Goal: Participate in discussion: Engage in conversation with other users on a specific topic

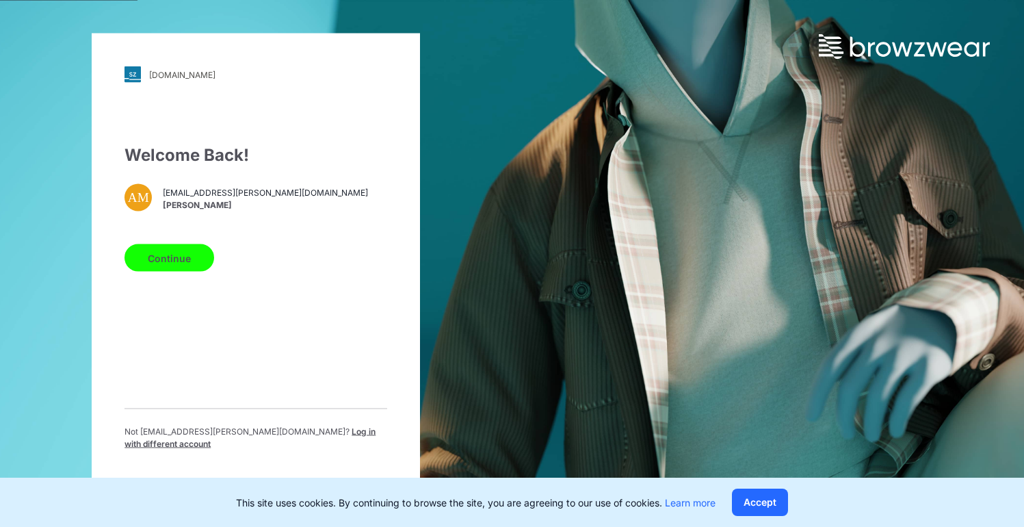
click at [138, 262] on button "Continue" at bounding box center [170, 257] width 90 height 27
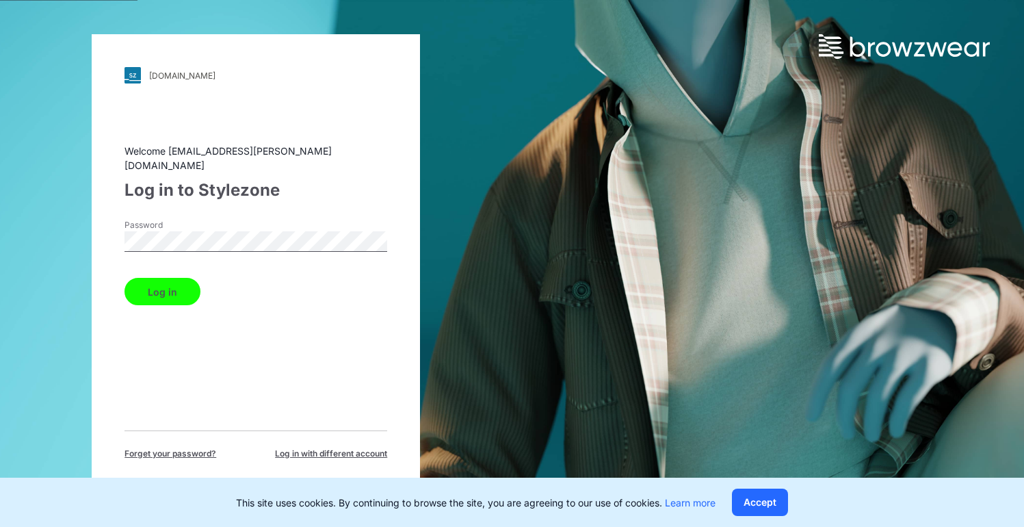
click at [172, 287] on button "Log in" at bounding box center [163, 291] width 76 height 27
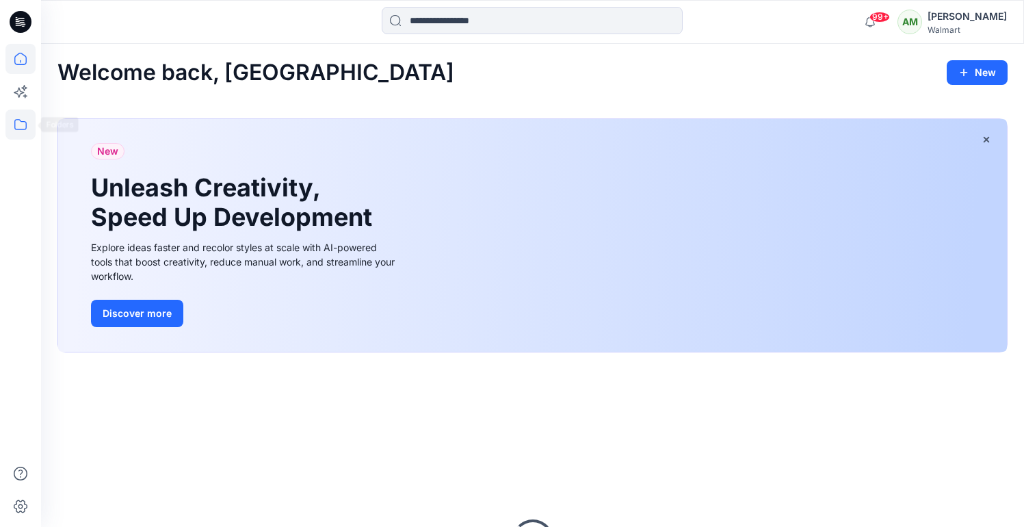
click at [18, 131] on icon at bounding box center [20, 124] width 30 height 30
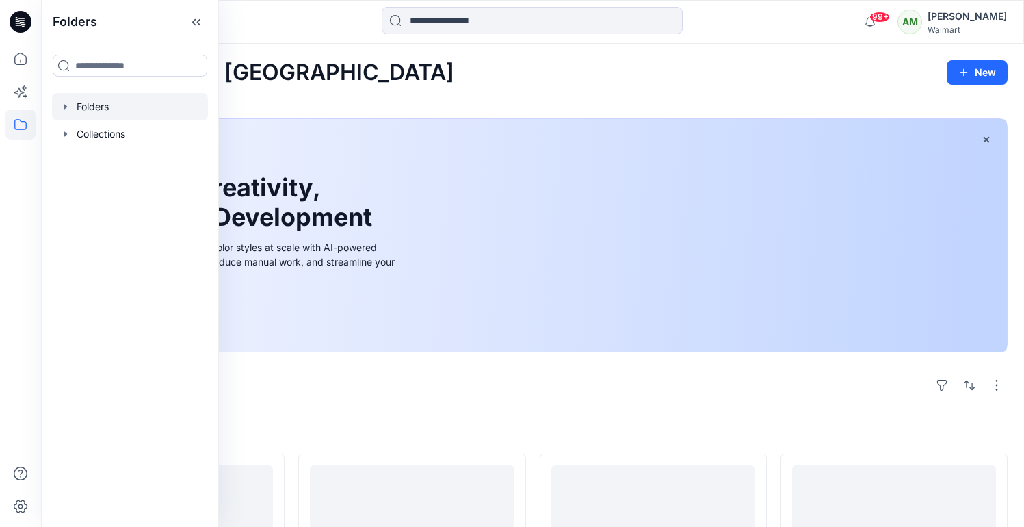
click at [68, 103] on icon "button" at bounding box center [65, 106] width 11 height 11
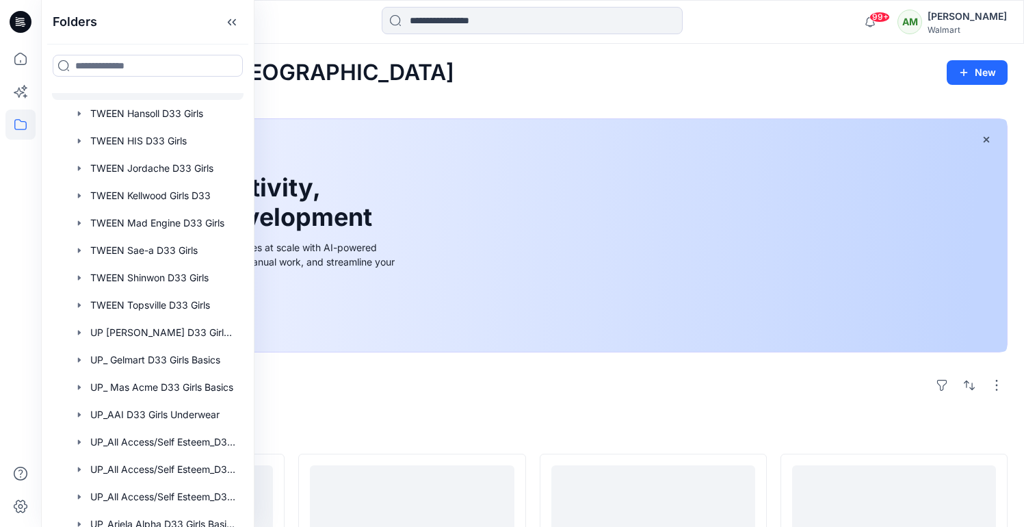
scroll to position [285, 0]
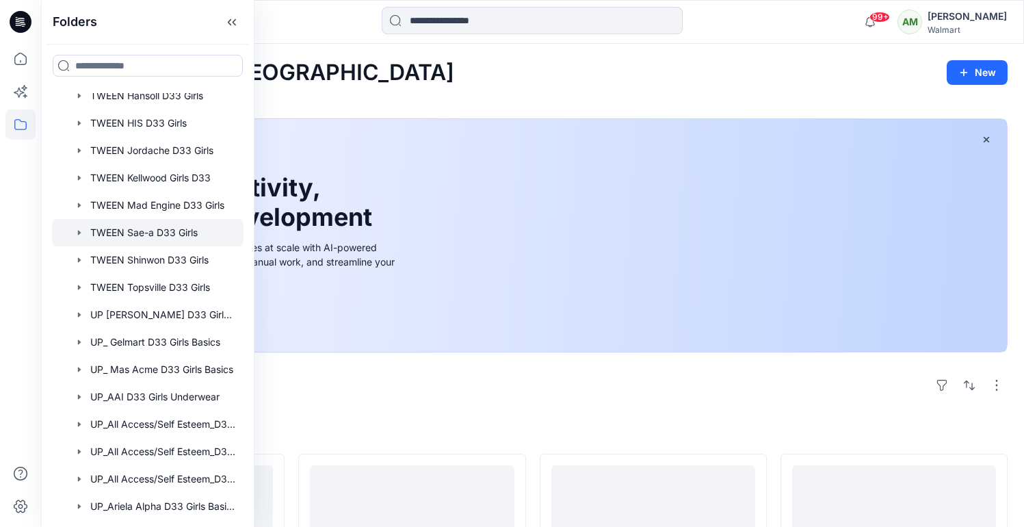
click at [159, 222] on div at bounding box center [148, 232] width 192 height 27
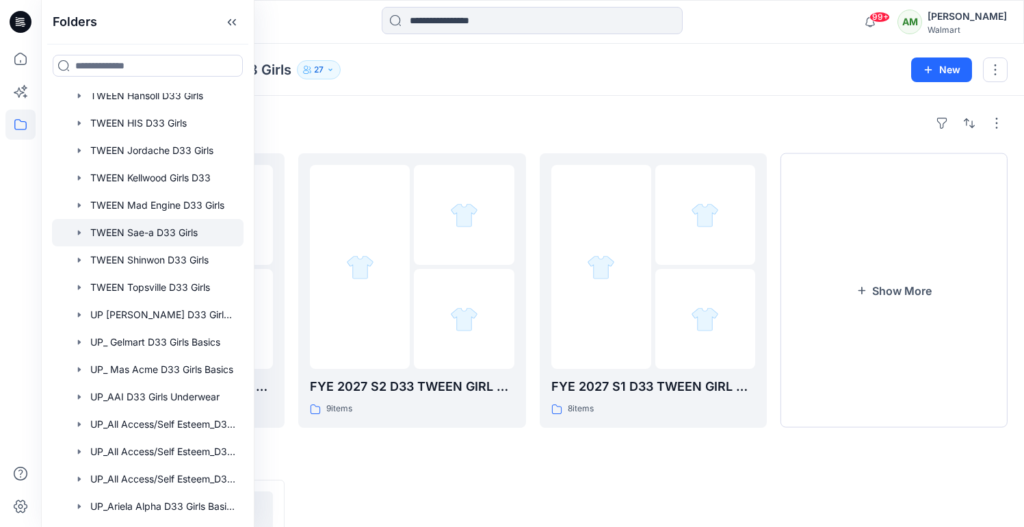
click at [556, 96] on div "Folders FYE 2027 S3 D33 TWEEN GIRL SAE-A 4 items FYE 2027 S2 D33 TWEEN GIRL SAE…" at bounding box center [532, 443] width 983 height 694
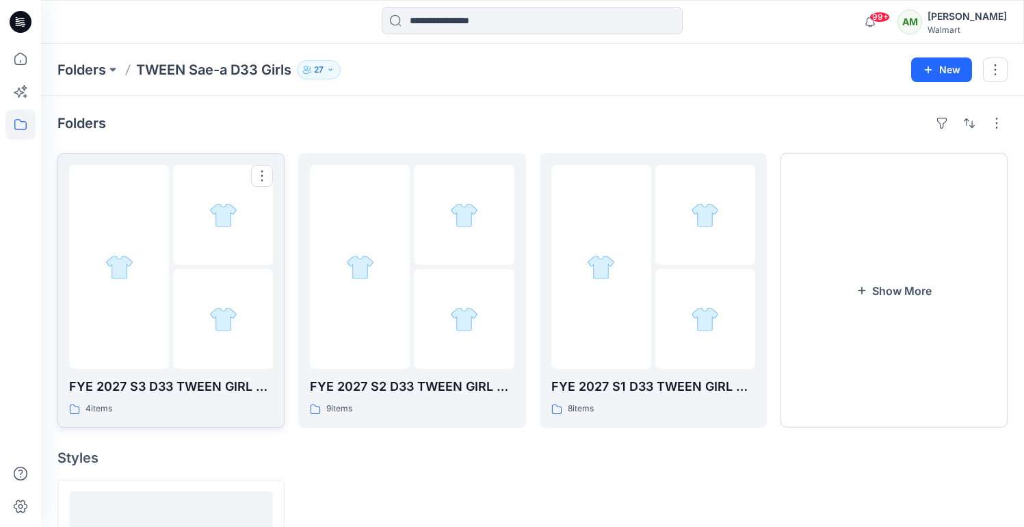
click at [133, 276] on img at bounding box center [119, 267] width 28 height 28
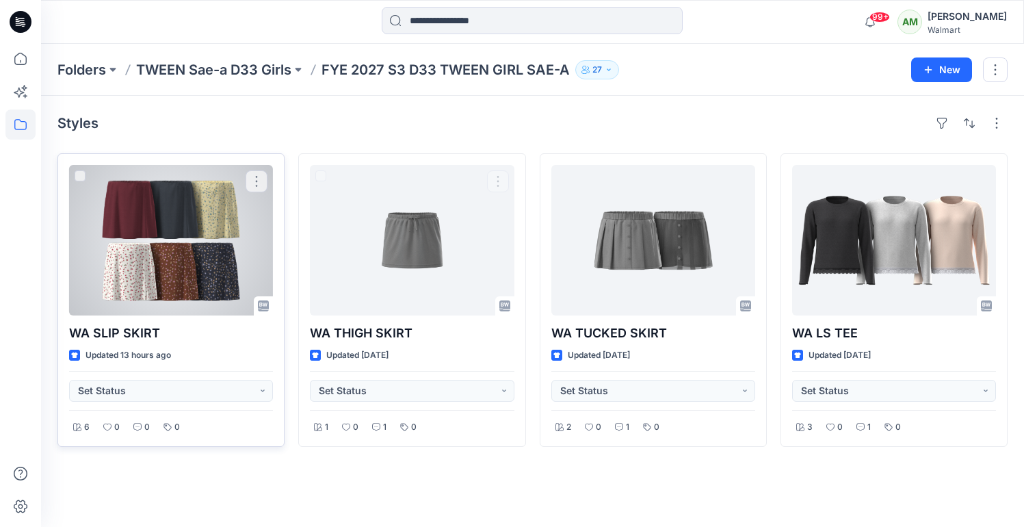
click at [157, 273] on div at bounding box center [171, 240] width 204 height 151
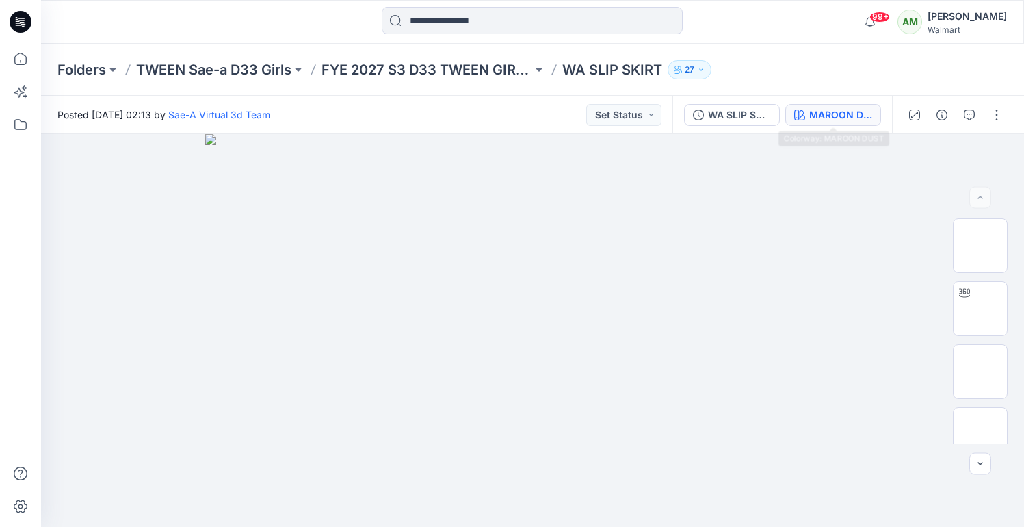
click at [850, 104] on button "MAROON DUST" at bounding box center [834, 115] width 96 height 22
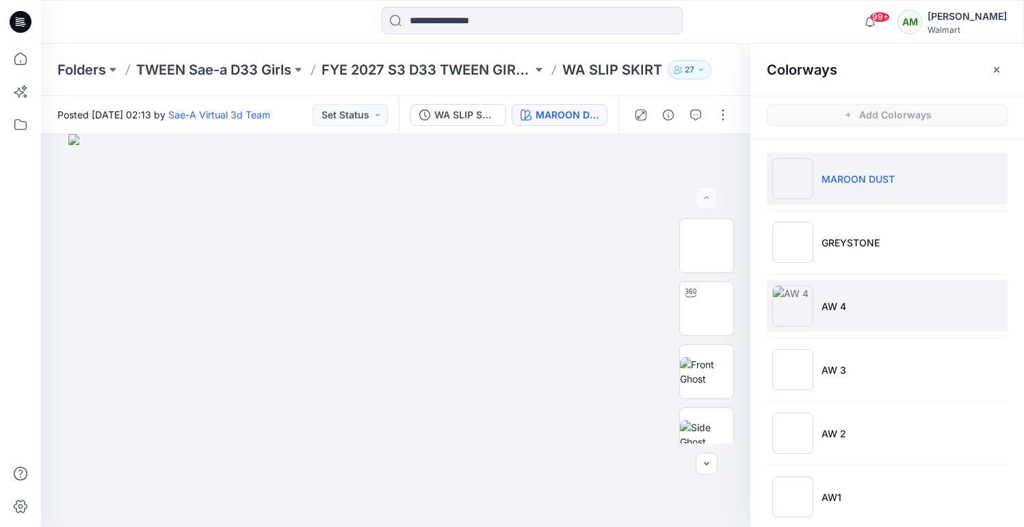
click at [864, 321] on li "AW 4" at bounding box center [887, 306] width 241 height 52
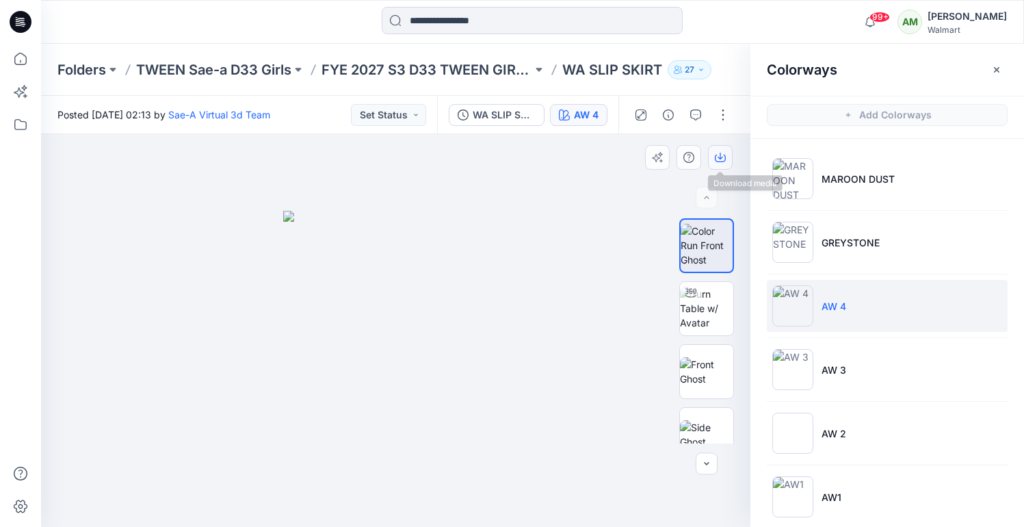
click at [725, 156] on icon "button" at bounding box center [720, 159] width 11 height 8
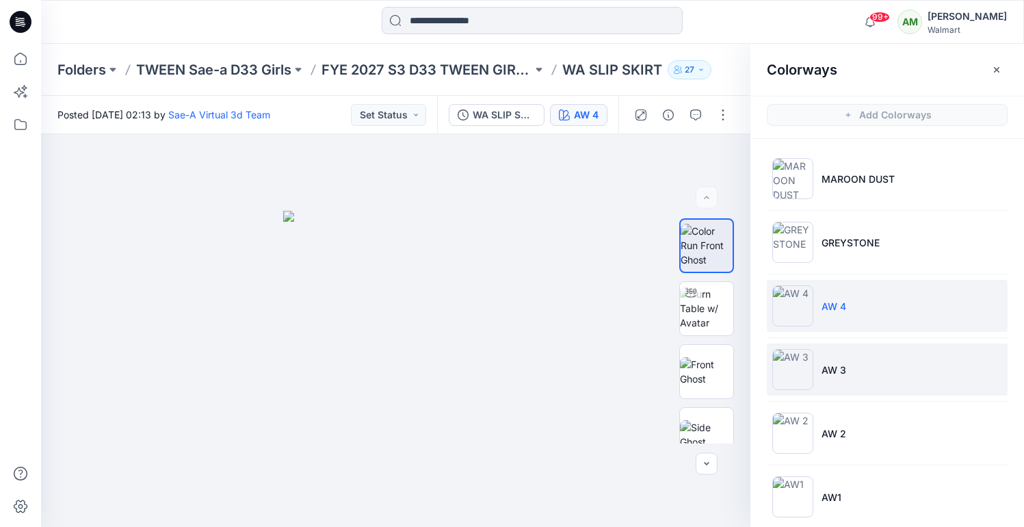
click at [827, 366] on p "AW 3" at bounding box center [834, 370] width 25 height 14
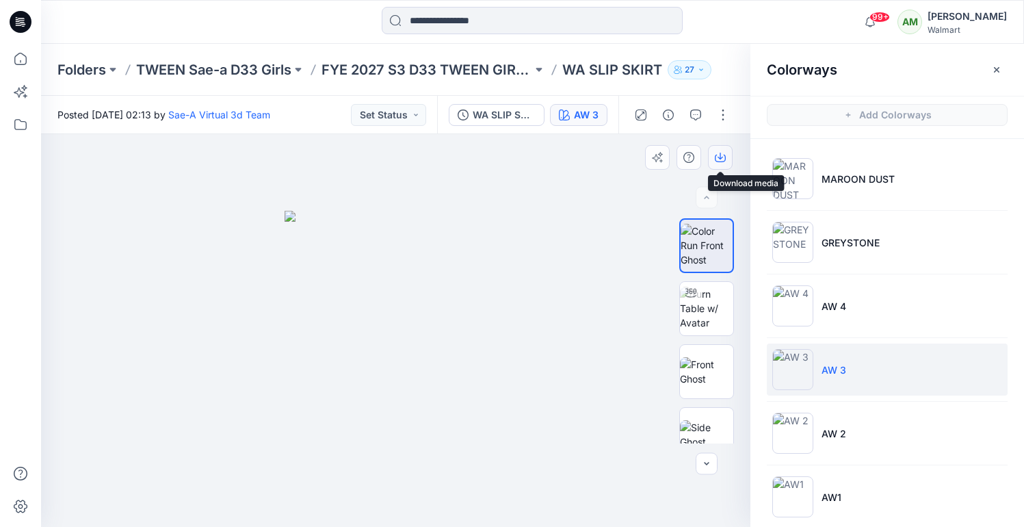
click at [721, 159] on icon "button" at bounding box center [720, 157] width 11 height 11
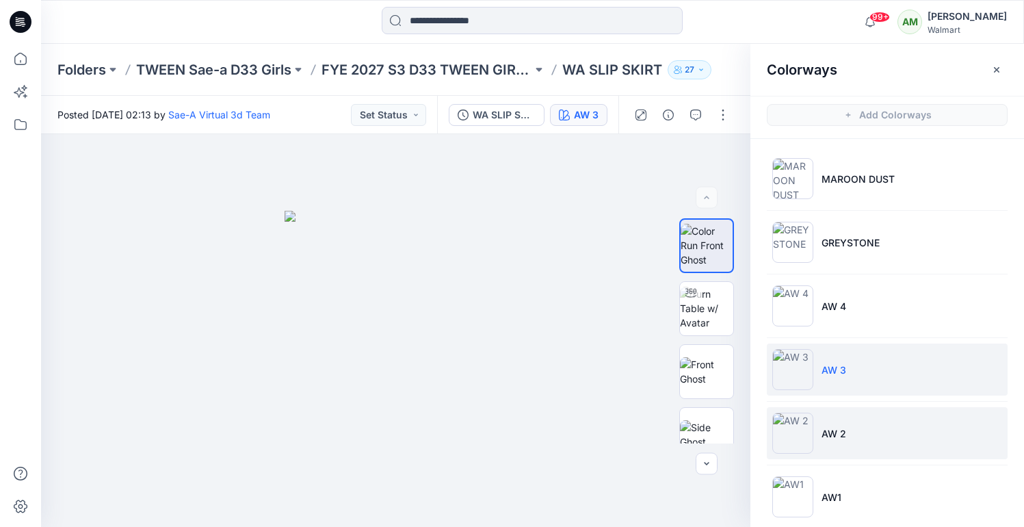
click at [841, 424] on li "AW 2" at bounding box center [887, 433] width 241 height 52
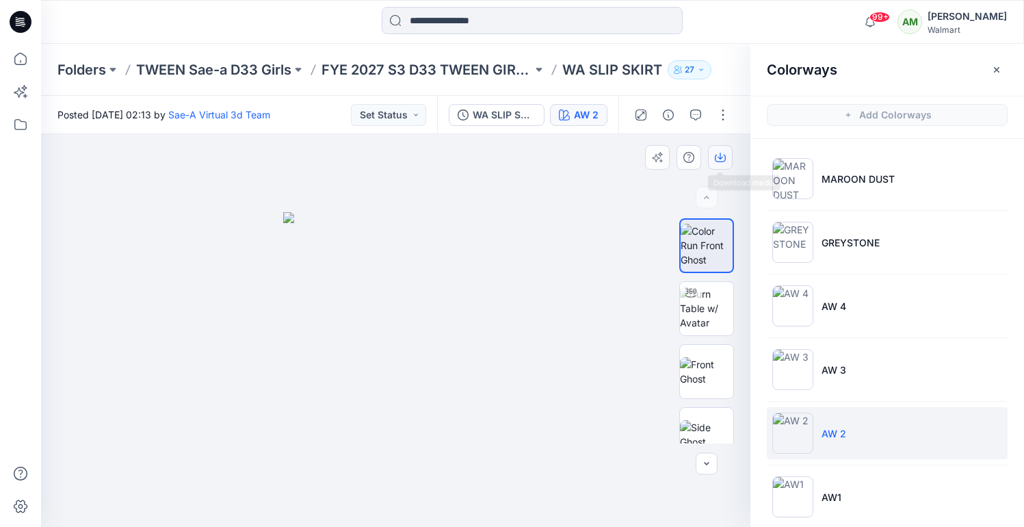
click at [721, 152] on icon "button" at bounding box center [720, 157] width 11 height 11
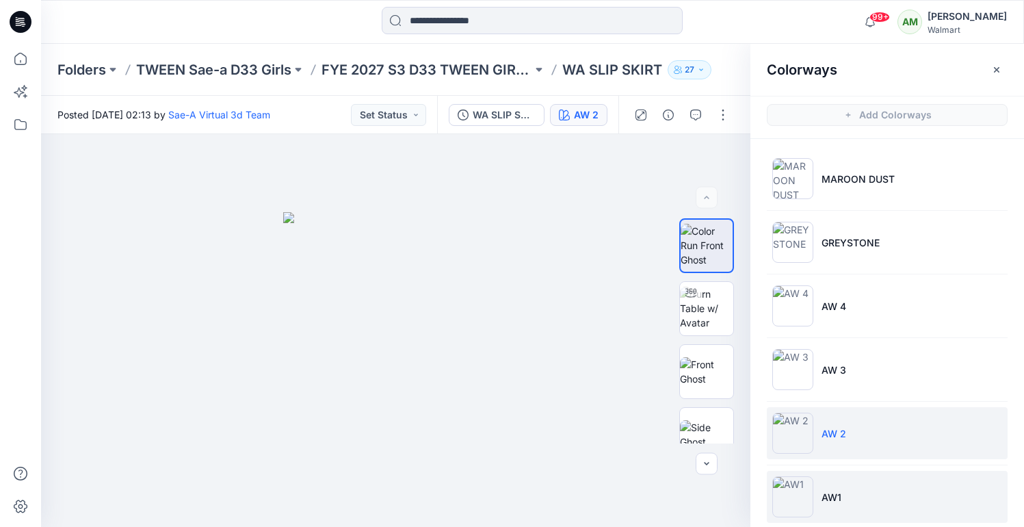
click at [842, 482] on li "AW1" at bounding box center [887, 497] width 241 height 52
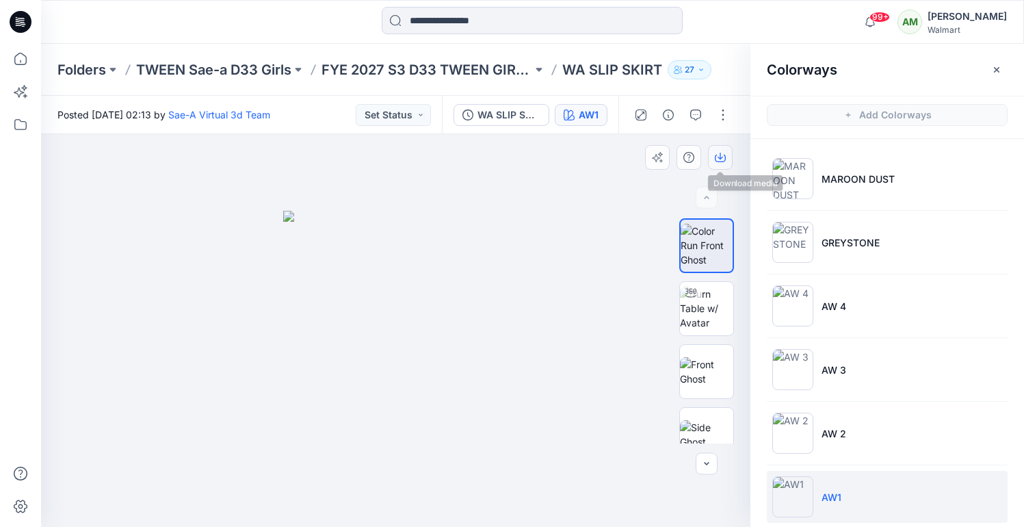
click at [719, 159] on icon "button" at bounding box center [720, 157] width 11 height 11
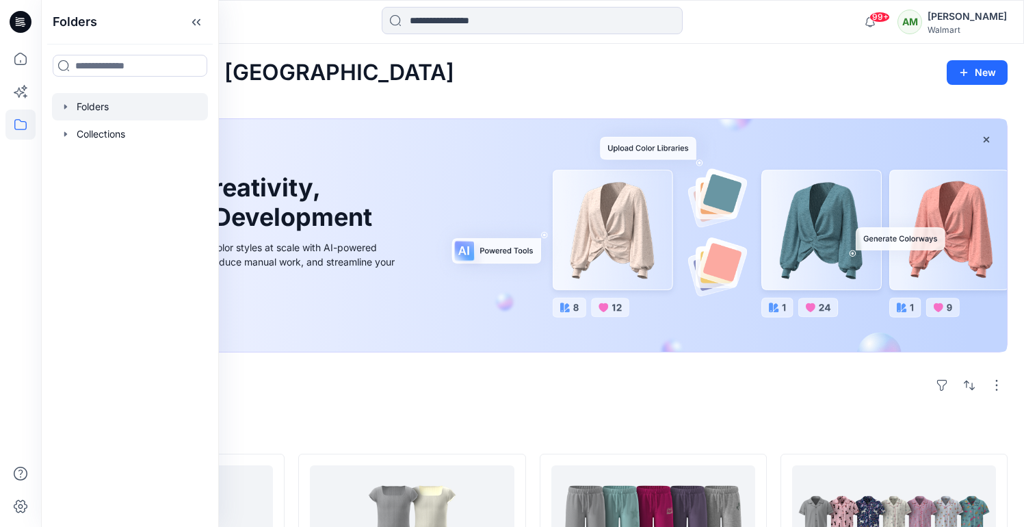
click at [70, 108] on icon "button" at bounding box center [65, 106] width 11 height 11
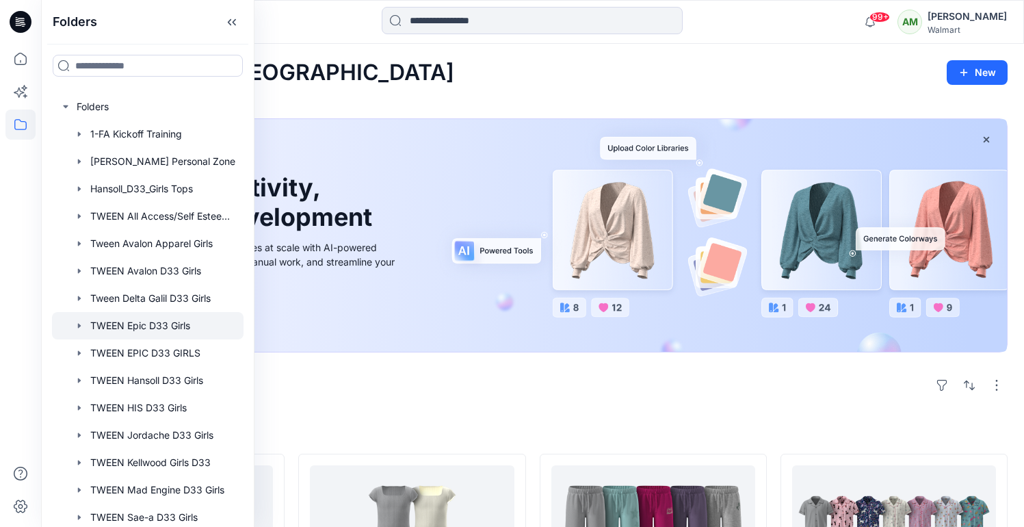
click at [83, 324] on icon "button" at bounding box center [79, 325] width 11 height 11
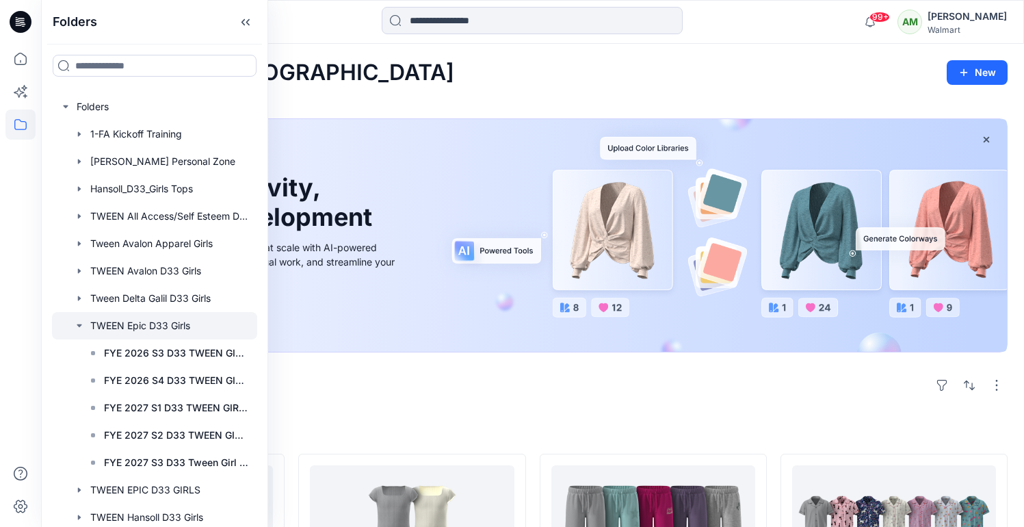
click at [93, 328] on div at bounding box center [154, 325] width 205 height 27
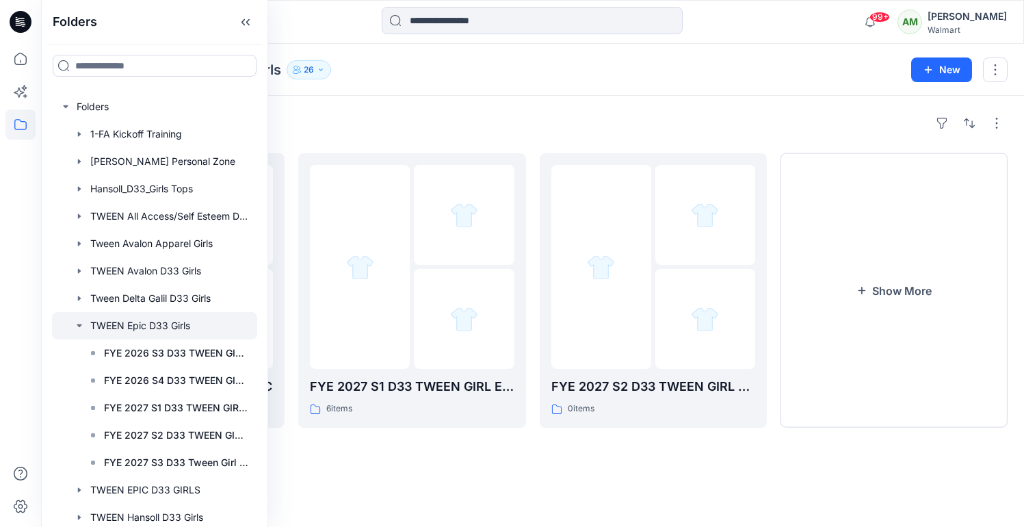
click at [515, 98] on div "Folders FYE 2027 S3 D33 Tween Girl EPIC 0 items FYE 2027 S1 D33 TWEEN GIRL EPIC…" at bounding box center [532, 311] width 983 height 431
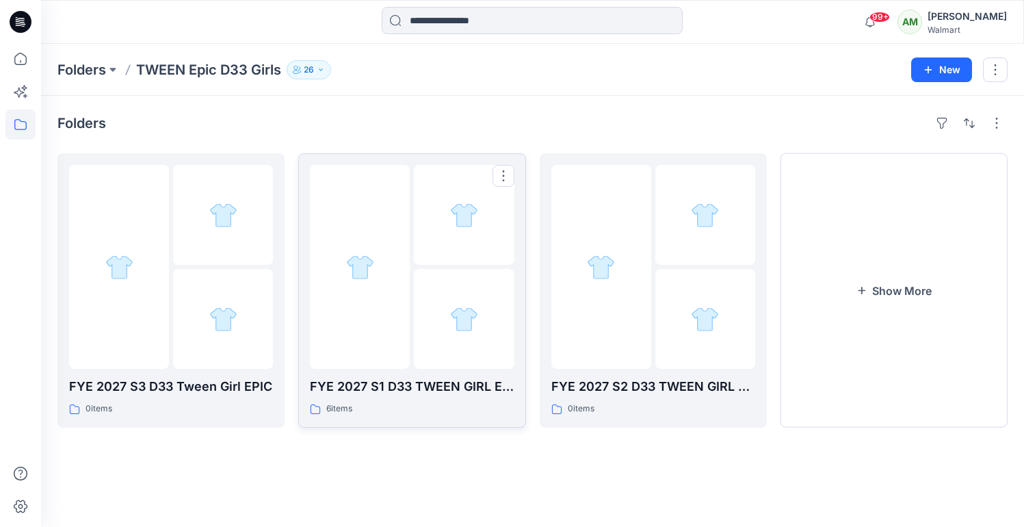
click at [374, 280] on img at bounding box center [360, 267] width 28 height 28
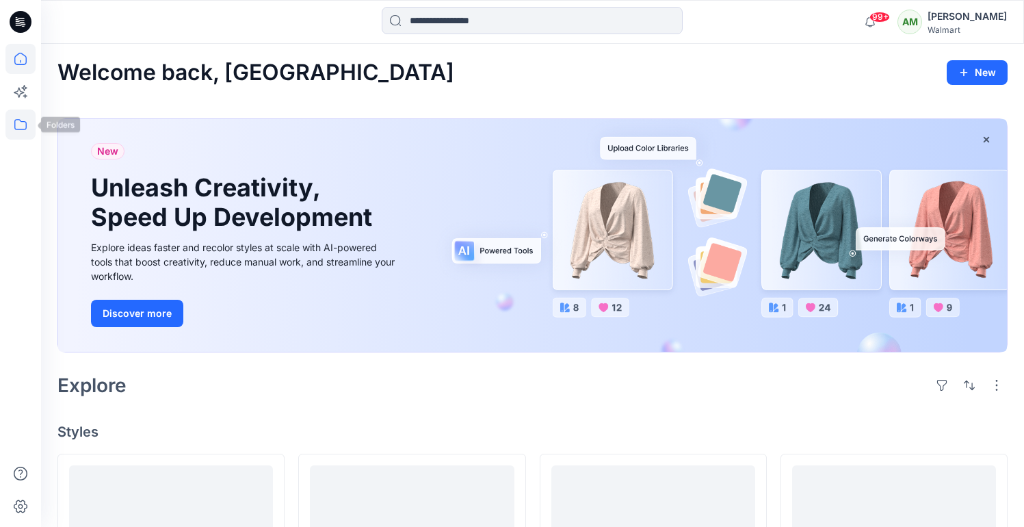
click at [13, 119] on icon at bounding box center [20, 124] width 30 height 30
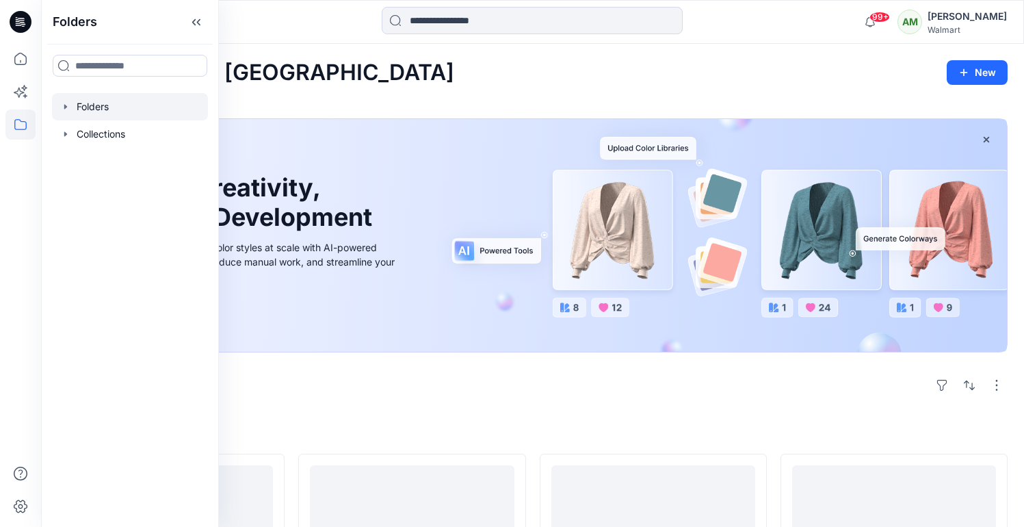
click at [69, 106] on icon "button" at bounding box center [65, 106] width 11 height 11
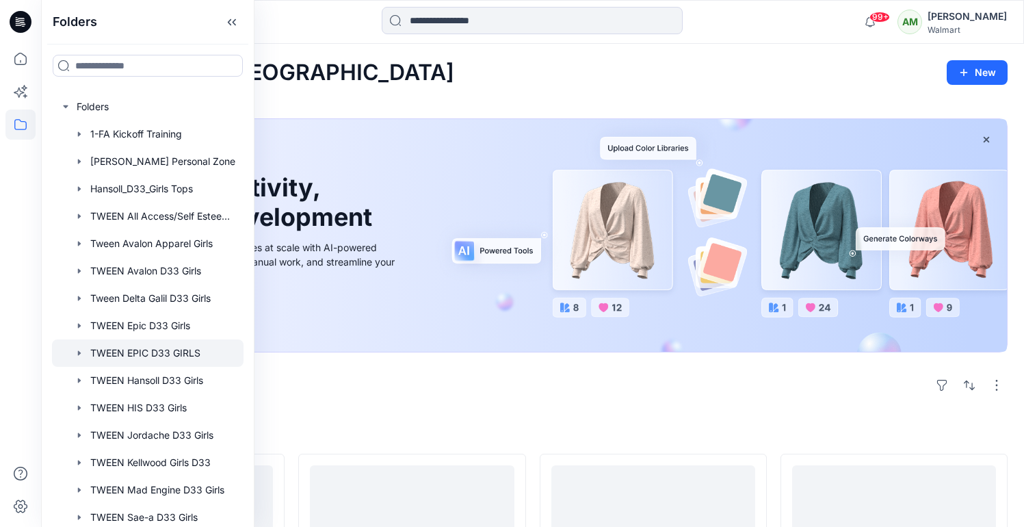
click at [146, 354] on div at bounding box center [148, 352] width 192 height 27
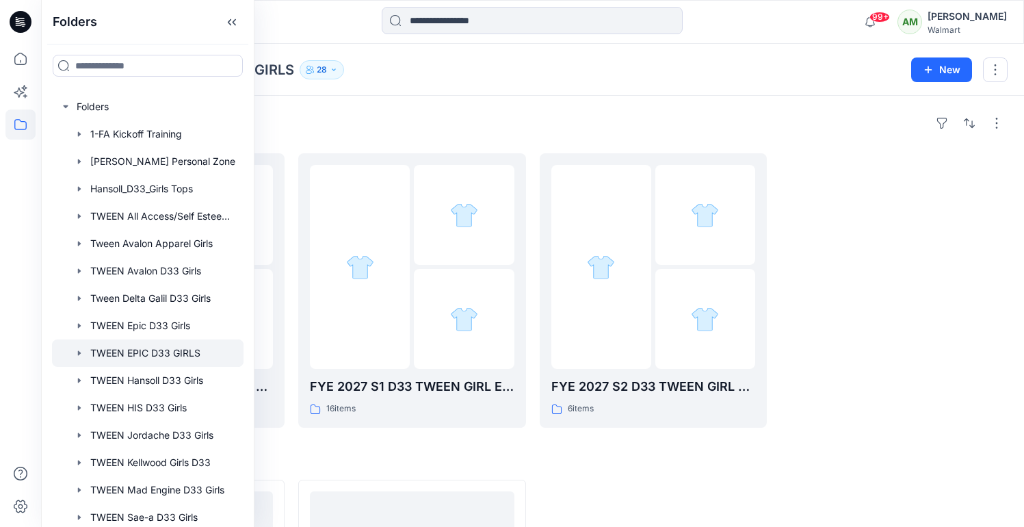
click at [520, 83] on div "Folders TWEEN EPIC D33 GIRLS 28 New" at bounding box center [532, 70] width 983 height 52
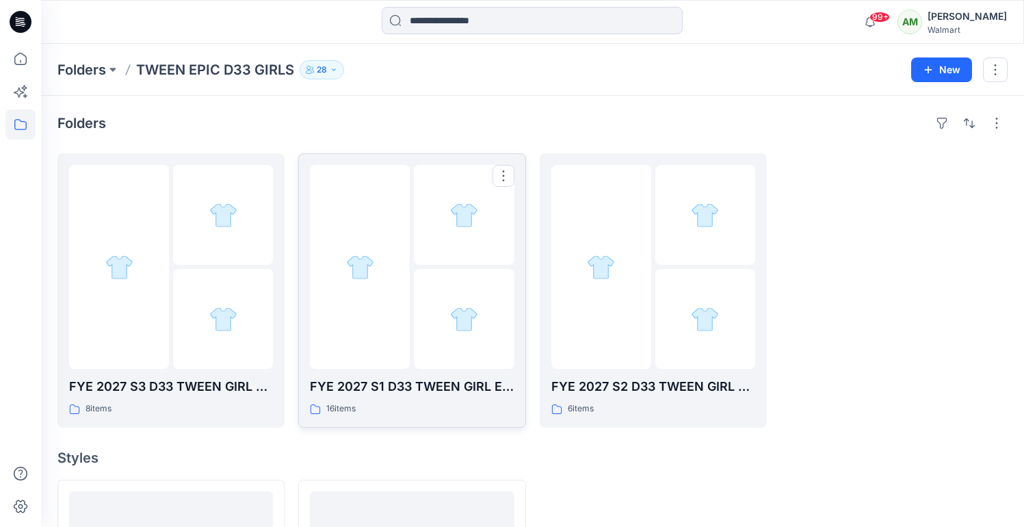
click at [314, 210] on div at bounding box center [360, 267] width 100 height 204
click at [119, 267] on img at bounding box center [119, 267] width 0 height 0
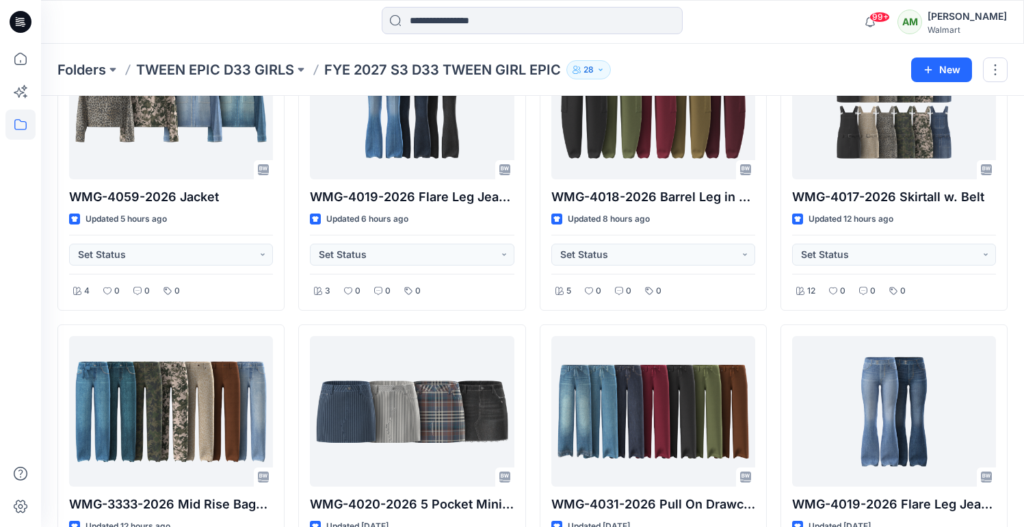
scroll to position [137, 0]
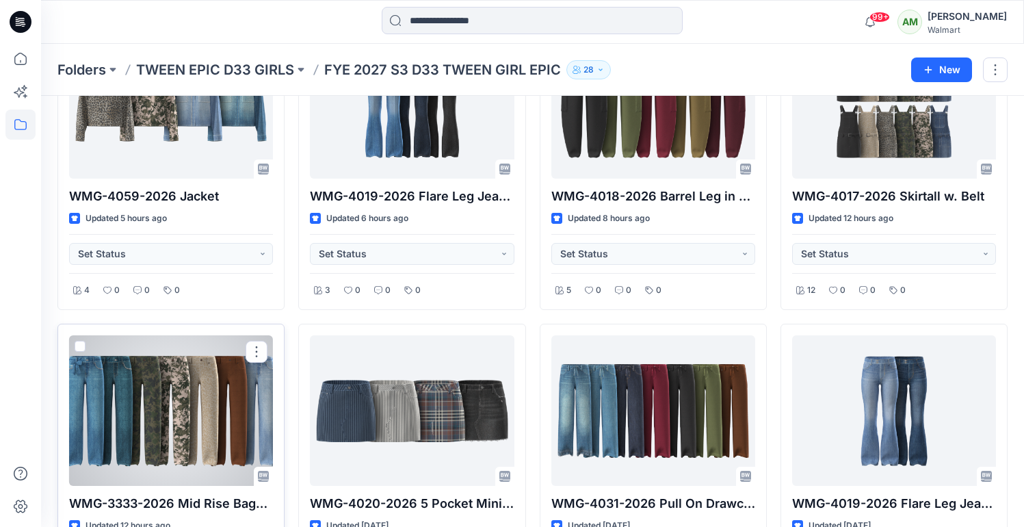
click at [186, 394] on div at bounding box center [171, 410] width 204 height 151
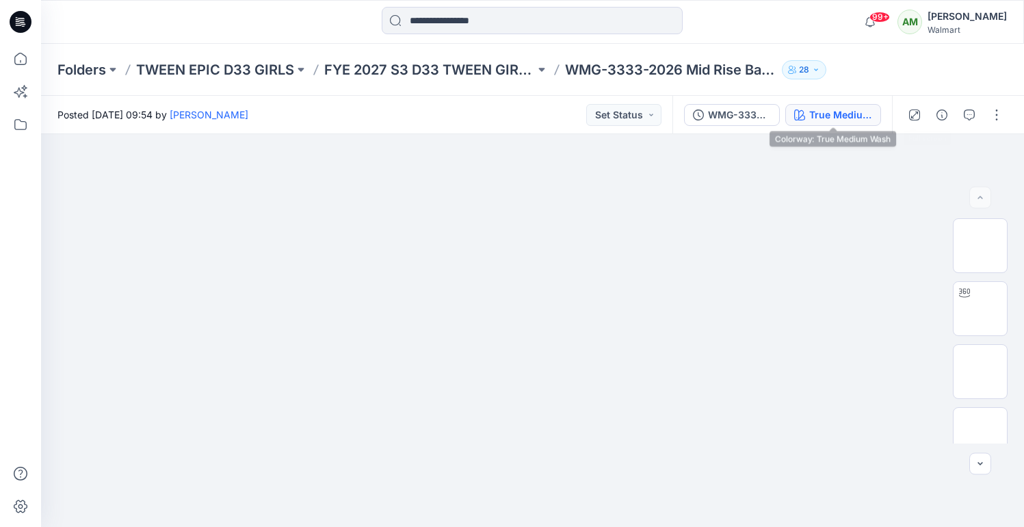
click at [849, 113] on div "True Medium Wash" at bounding box center [841, 114] width 63 height 15
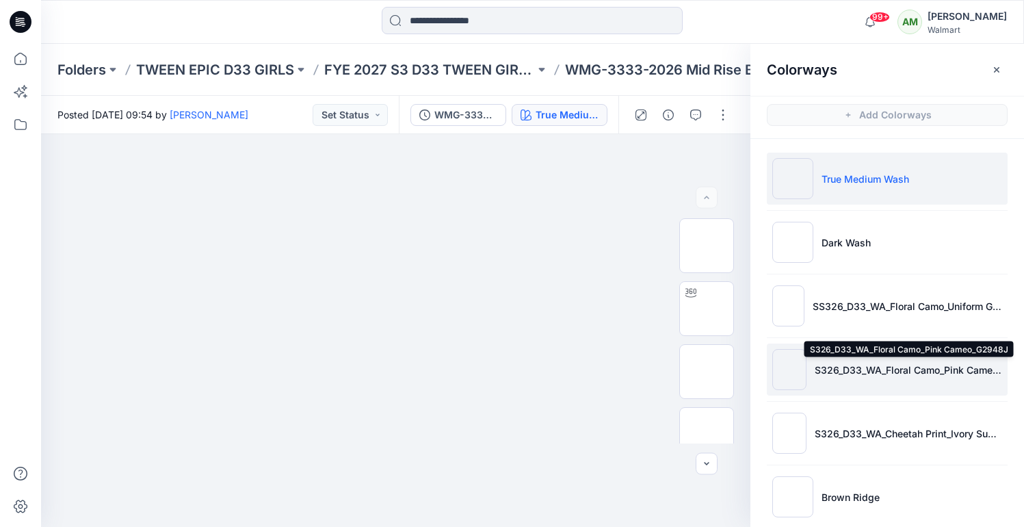
click at [879, 374] on p "S326_D33_WA_Floral Camo_Pink Cameo_G2948J" at bounding box center [909, 370] width 188 height 14
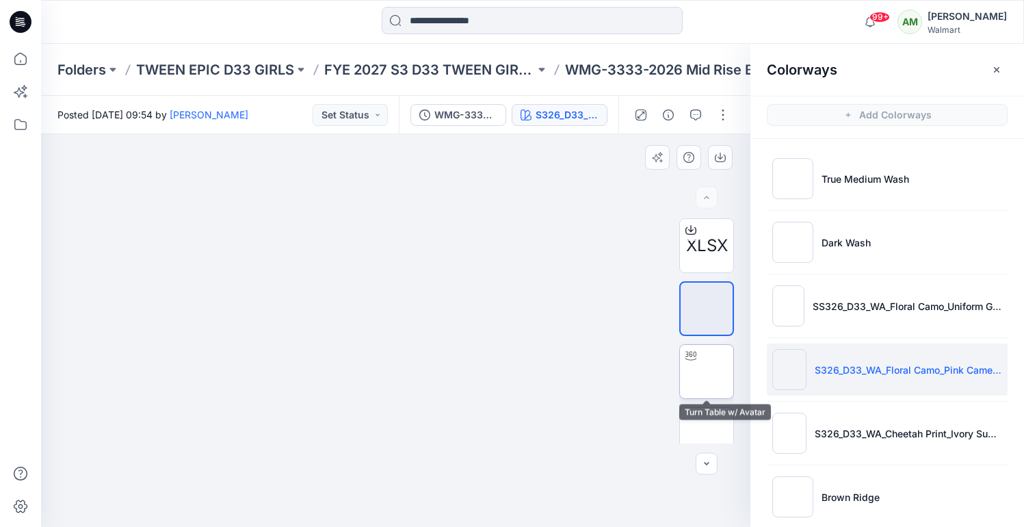
click at [707, 372] on img at bounding box center [707, 372] width 0 height 0
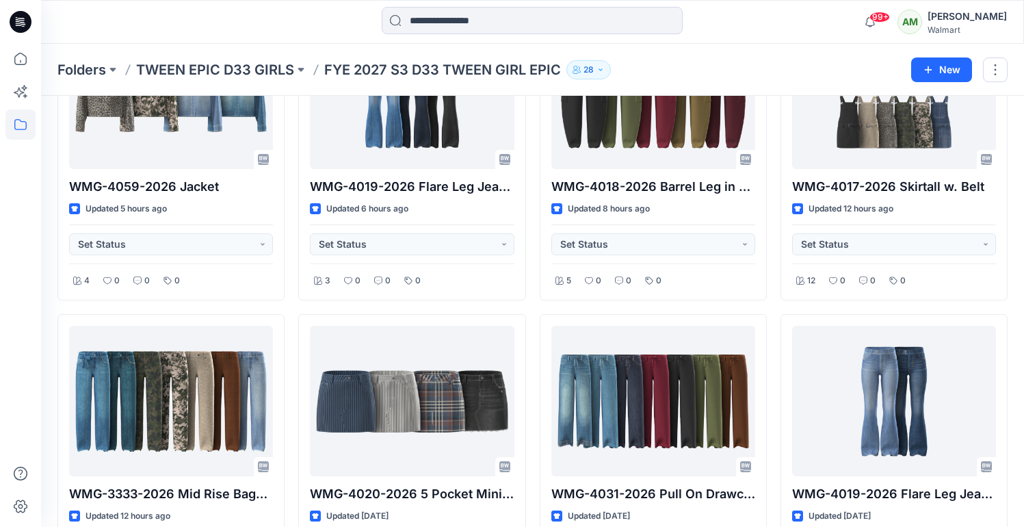
scroll to position [244, 0]
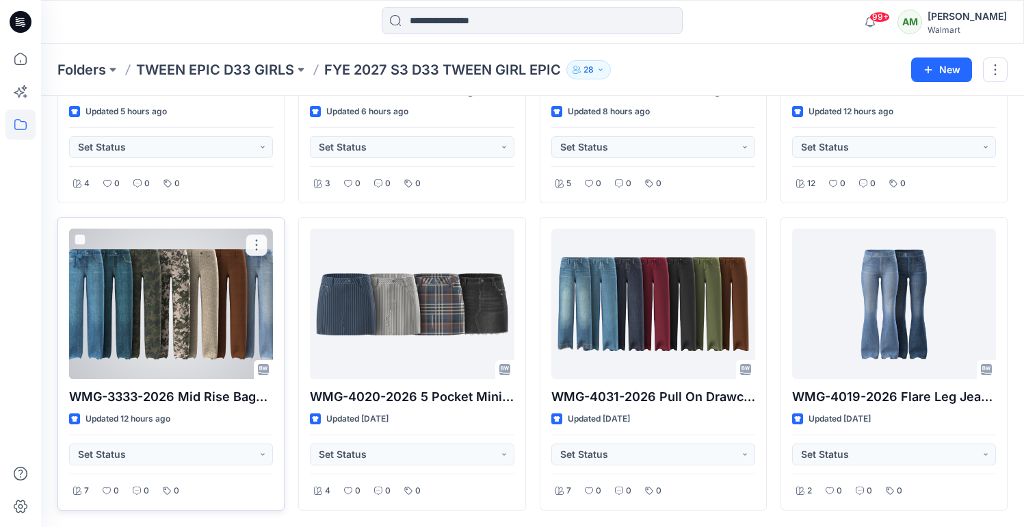
click at [172, 285] on div at bounding box center [171, 304] width 204 height 151
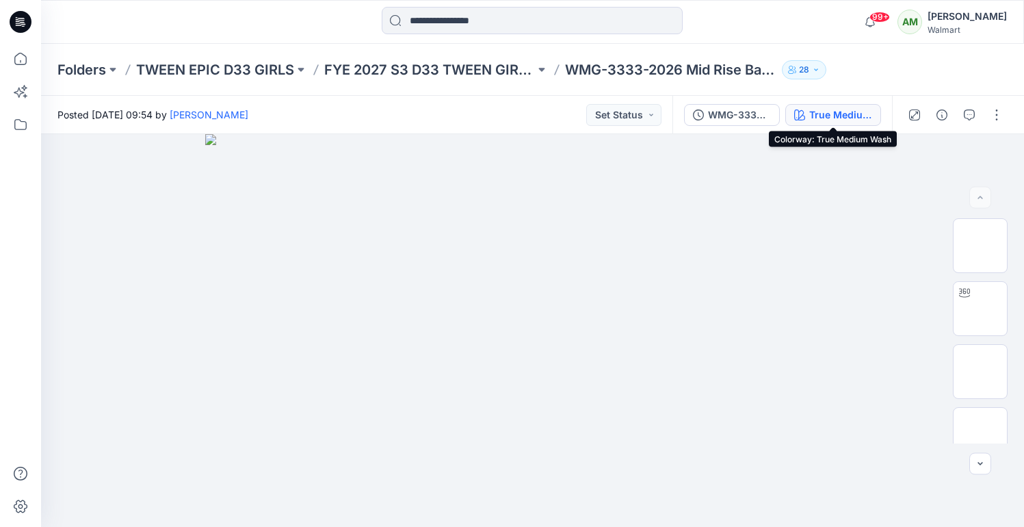
click at [821, 111] on div "True Medium Wash" at bounding box center [841, 114] width 63 height 15
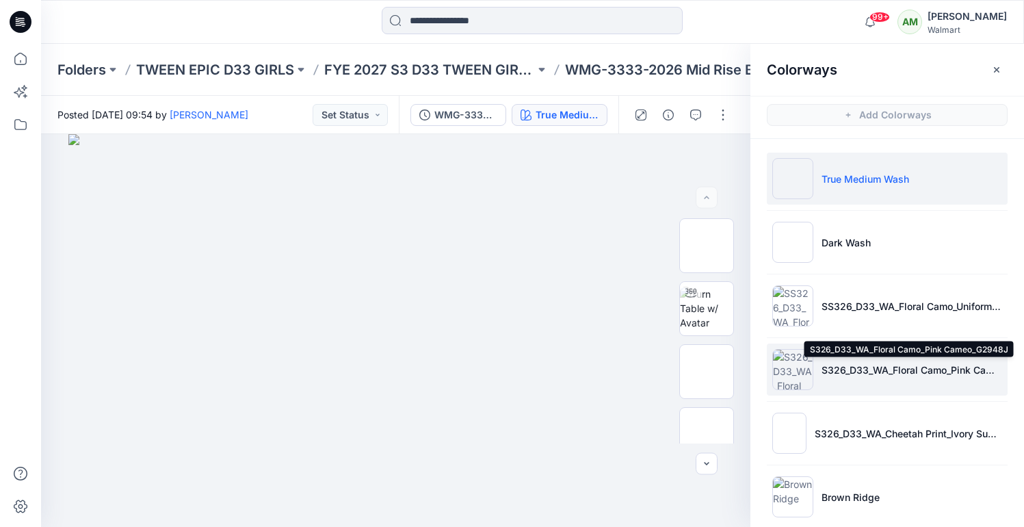
click at [889, 376] on p "S326_D33_WA_Floral Camo_Pink Cameo_G2948J" at bounding box center [912, 370] width 181 height 14
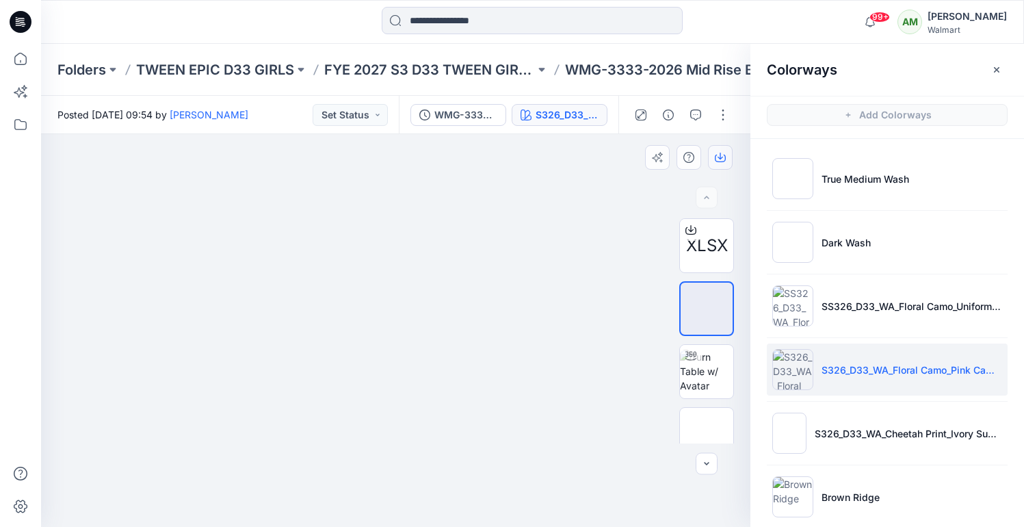
click at [722, 153] on icon "button" at bounding box center [720, 157] width 11 height 11
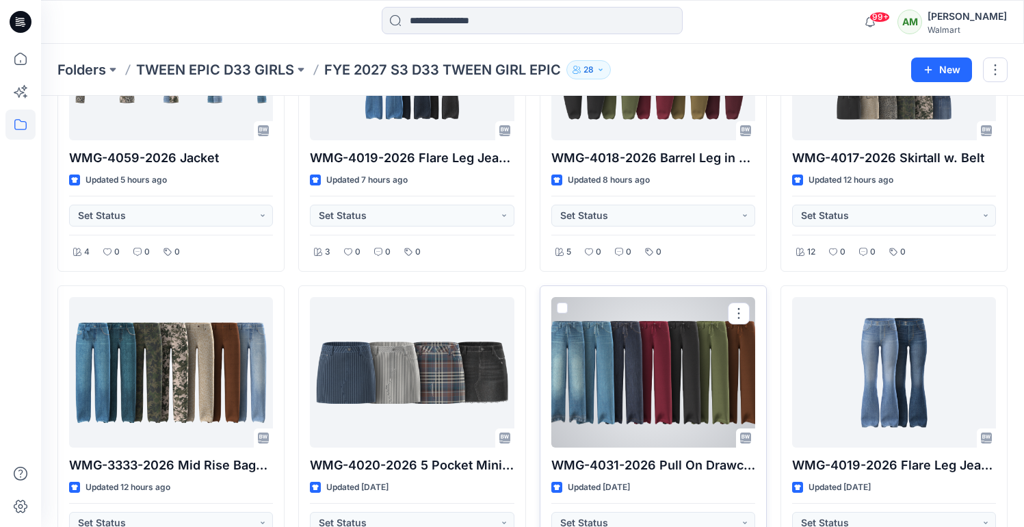
scroll to position [171, 0]
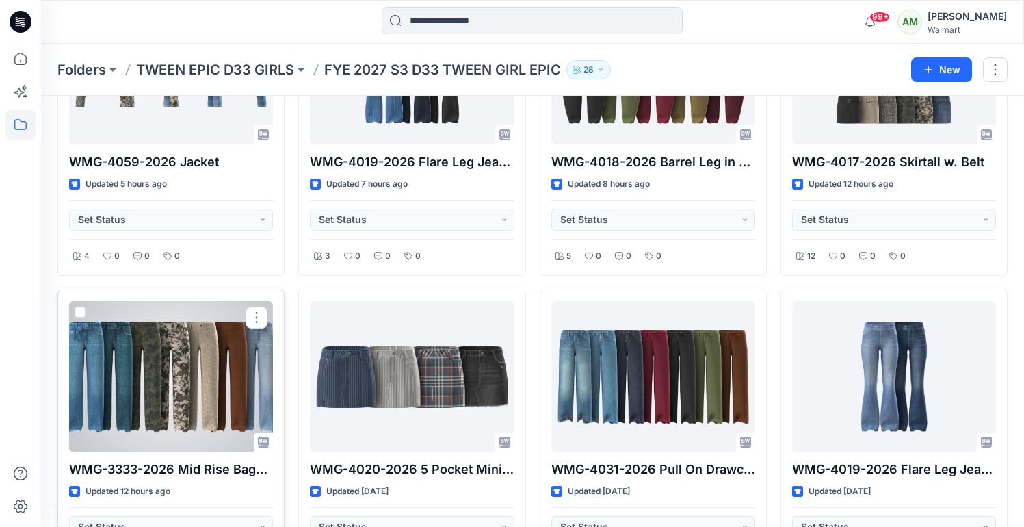
click at [168, 402] on div at bounding box center [171, 376] width 204 height 151
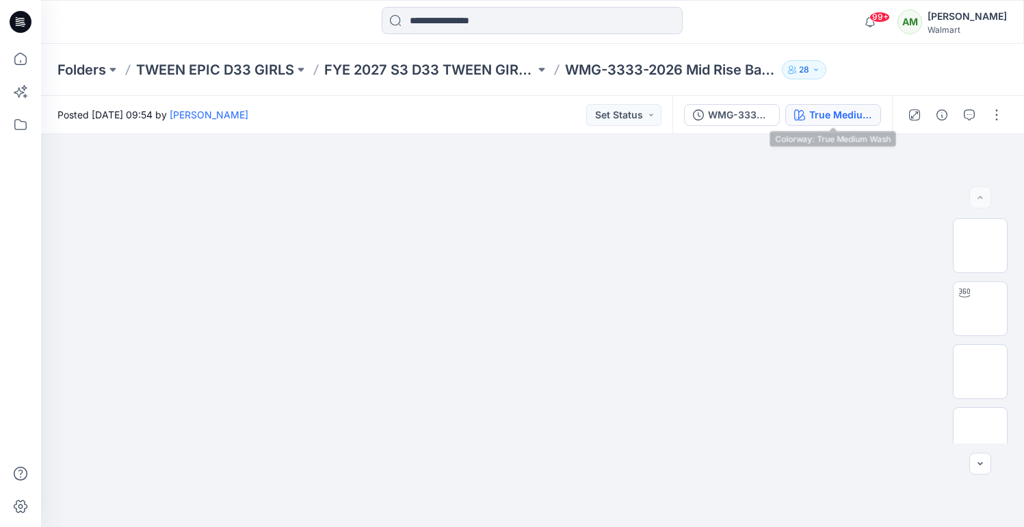
click at [823, 116] on div "True Medium Wash" at bounding box center [841, 114] width 63 height 15
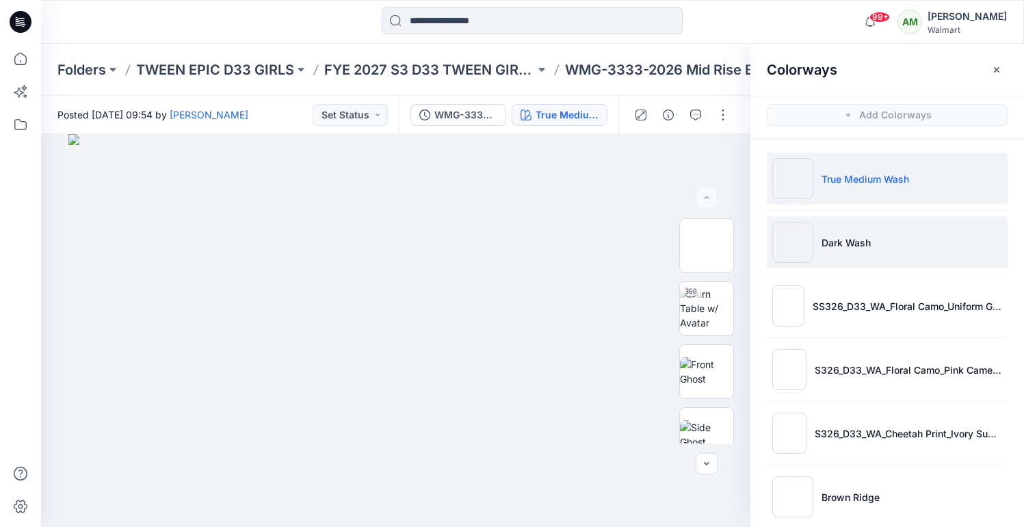
click at [874, 241] on li "Dark Wash" at bounding box center [887, 242] width 241 height 52
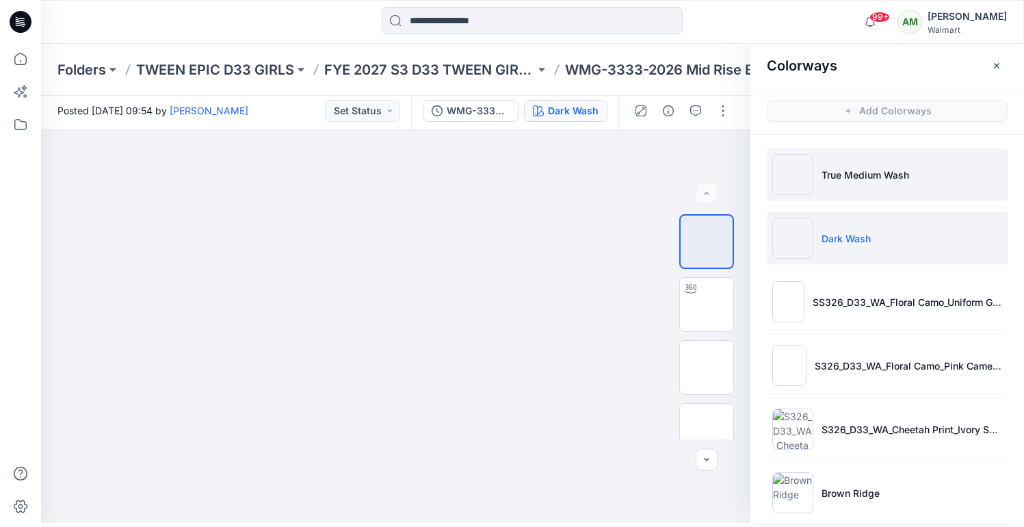
click at [836, 159] on li "True Medium Wash" at bounding box center [887, 175] width 241 height 52
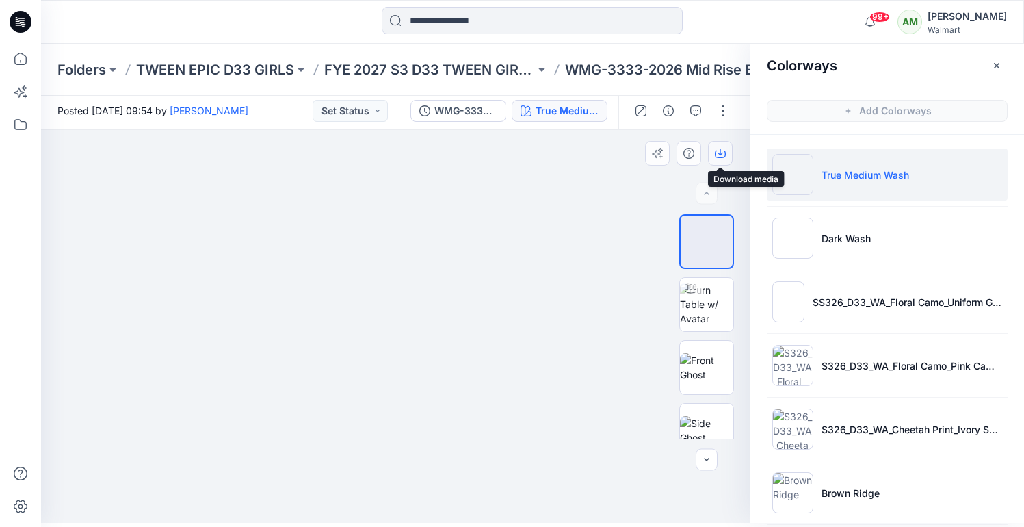
click at [718, 146] on button "button" at bounding box center [720, 153] width 25 height 25
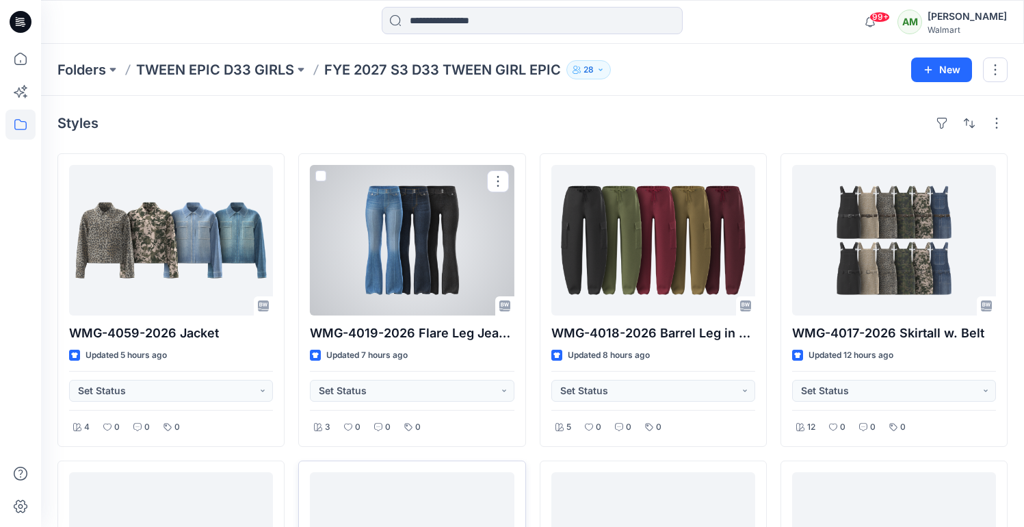
scroll to position [22, 0]
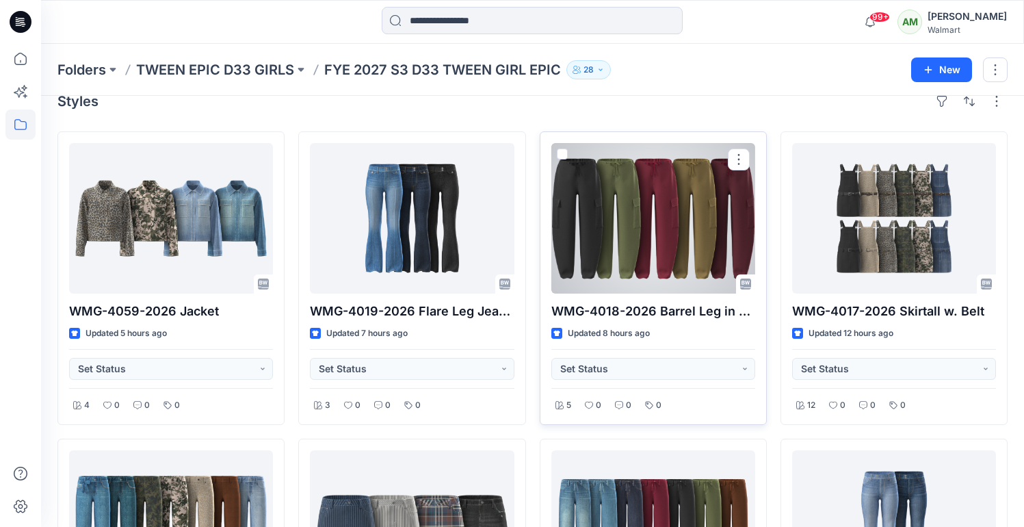
click at [597, 217] on div at bounding box center [654, 218] width 204 height 151
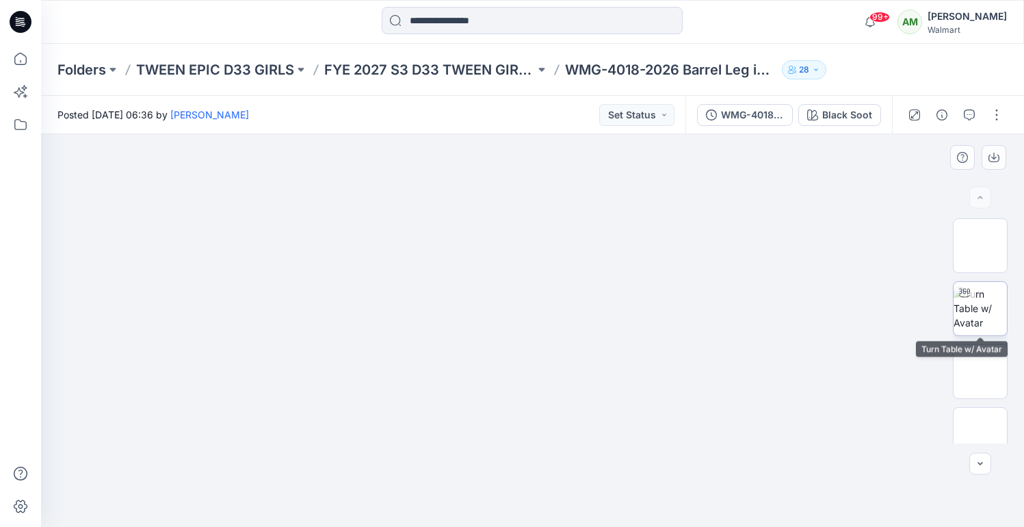
click at [983, 309] on img at bounding box center [980, 308] width 53 height 43
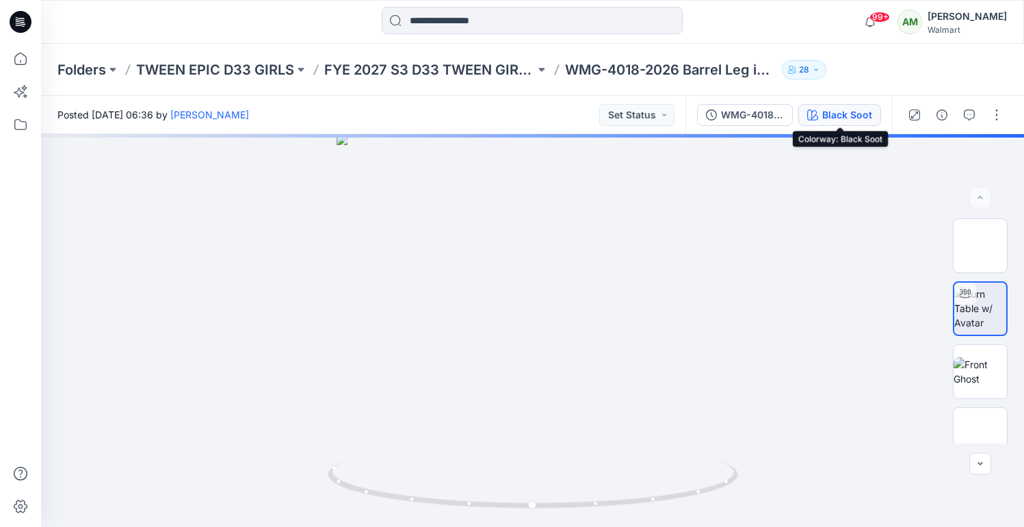
click at [840, 116] on div "Black Soot" at bounding box center [848, 114] width 50 height 15
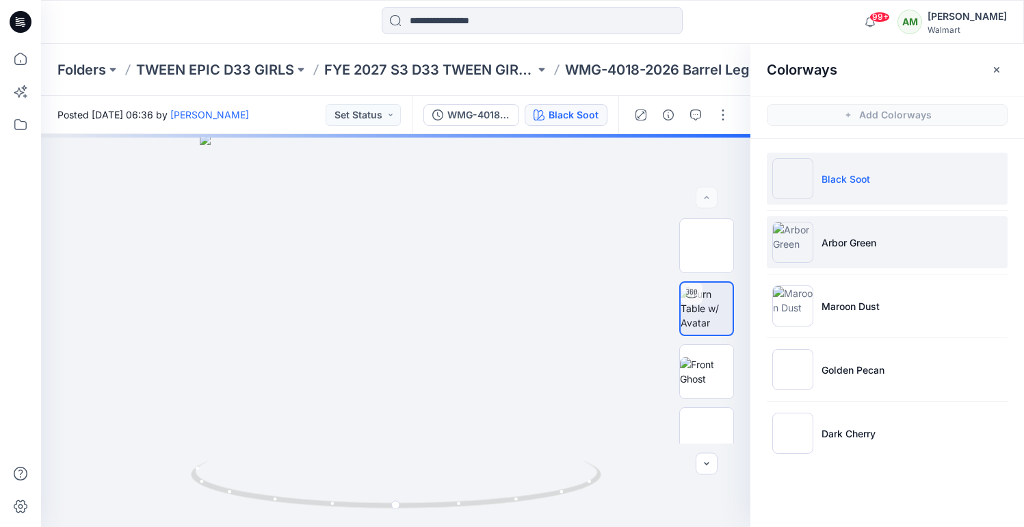
click at [849, 241] on p "Arbor Green" at bounding box center [849, 242] width 55 height 14
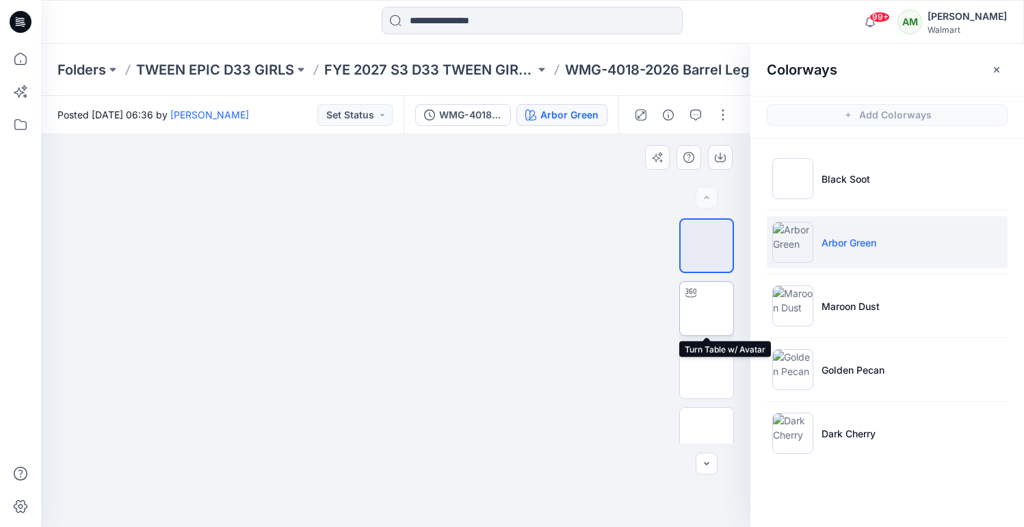
click at [707, 309] on img at bounding box center [707, 309] width 0 height 0
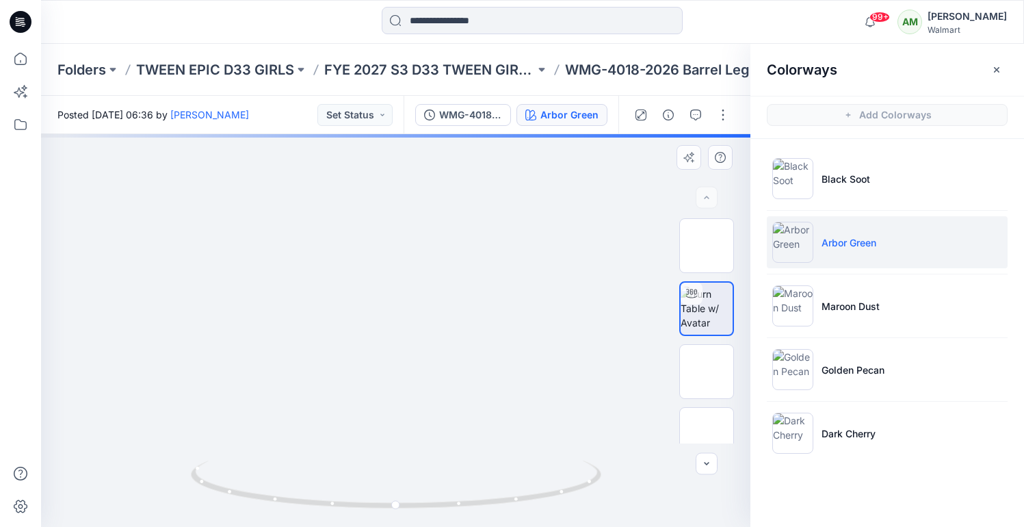
click at [417, 424] on div at bounding box center [396, 330] width 710 height 393
drag, startPoint x: 399, startPoint y: 457, endPoint x: 396, endPoint y: 233, distance: 223.8
drag, startPoint x: 411, startPoint y: 272, endPoint x: 411, endPoint y: 121, distance: 150.6
click at [411, 121] on div "Posted Monday, September 22, 2025 06:36 by Gayan Mahawithanalage Set Status WMG…" at bounding box center [532, 311] width 983 height 431
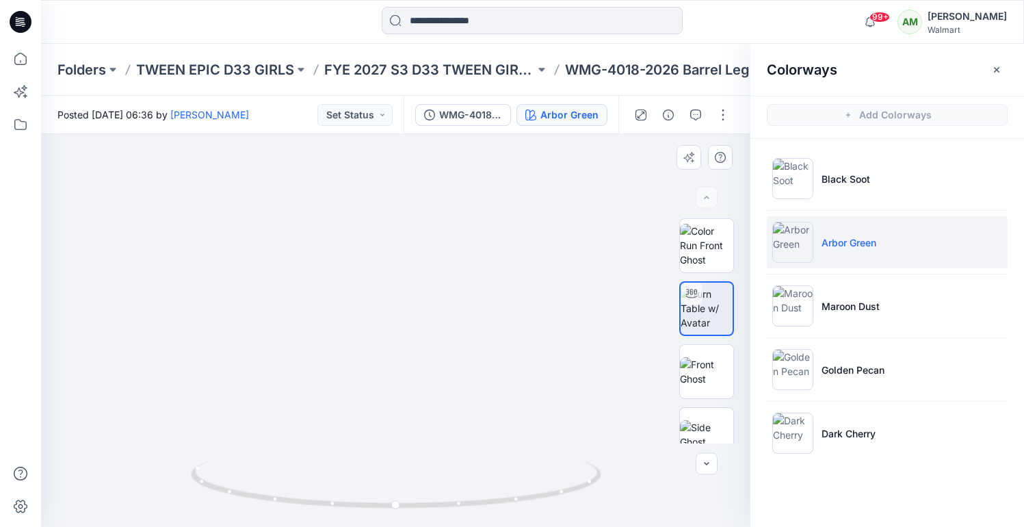
drag, startPoint x: 372, startPoint y: 313, endPoint x: 411, endPoint y: 181, distance: 138.6
drag, startPoint x: 417, startPoint y: 270, endPoint x: 413, endPoint y: 193, distance: 76.8
click at [697, 118] on icon "button" at bounding box center [696, 114] width 11 height 11
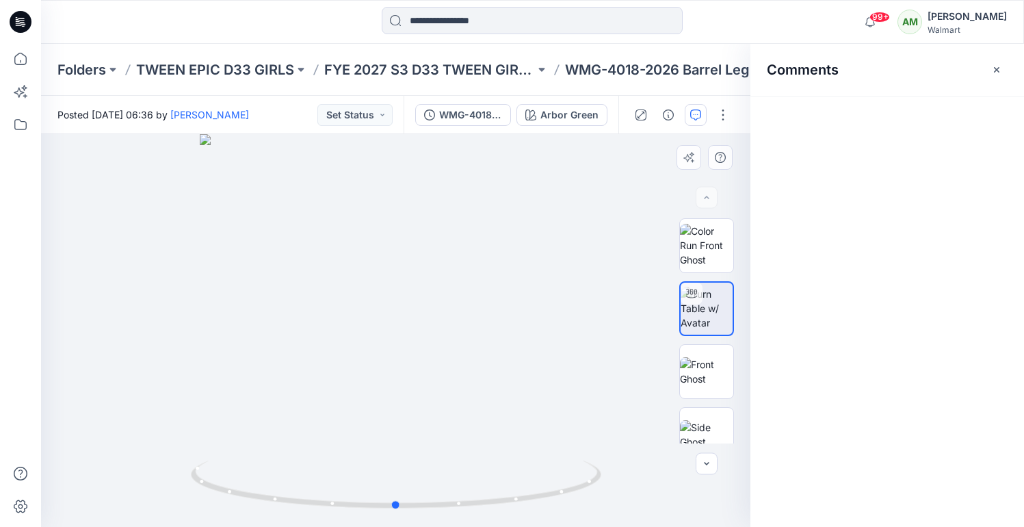
click at [368, 430] on div at bounding box center [396, 330] width 710 height 393
click at [842, 113] on button "Add Comment" at bounding box center [902, 115] width 214 height 22
click at [369, 434] on div "1" at bounding box center [396, 330] width 710 height 393
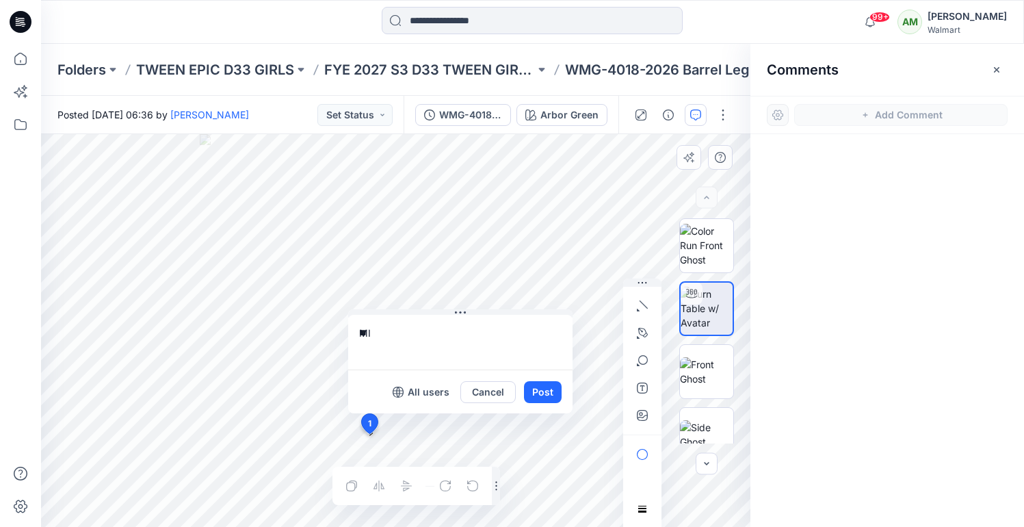
type textarea "*"
type textarea "**********"
click at [554, 391] on button "Post" at bounding box center [543, 392] width 38 height 22
click at [539, 393] on button "Post" at bounding box center [543, 392] width 38 height 22
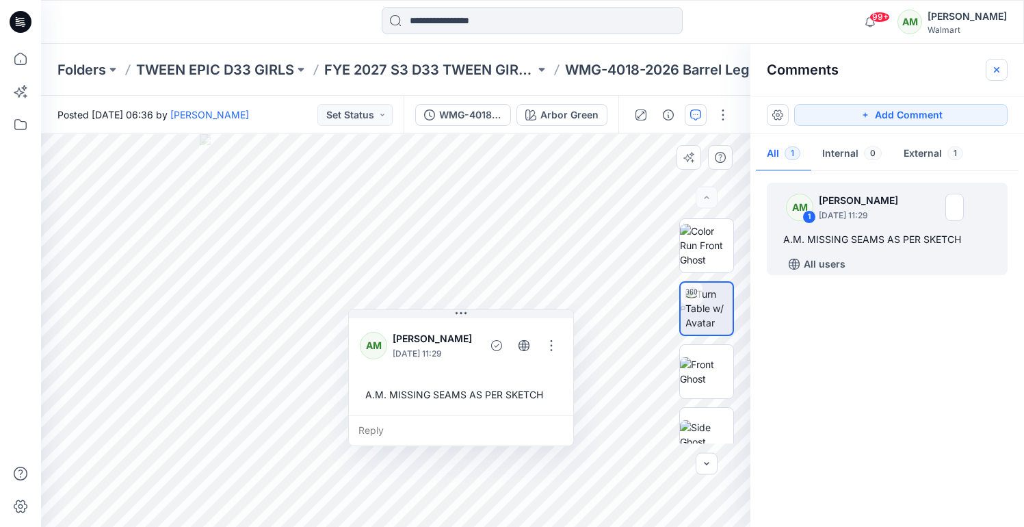
click at [1003, 68] on button "button" at bounding box center [997, 70] width 22 height 22
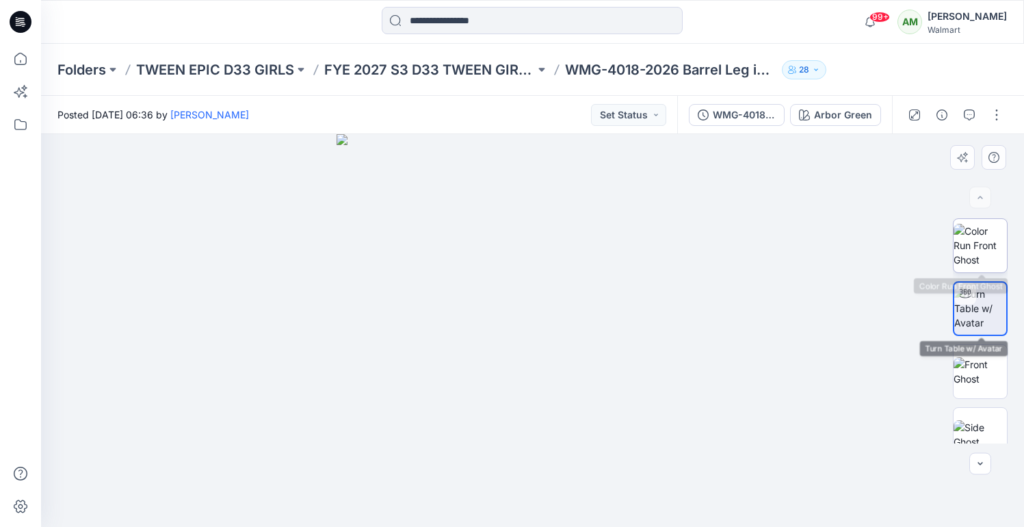
click at [994, 250] on img at bounding box center [980, 245] width 53 height 43
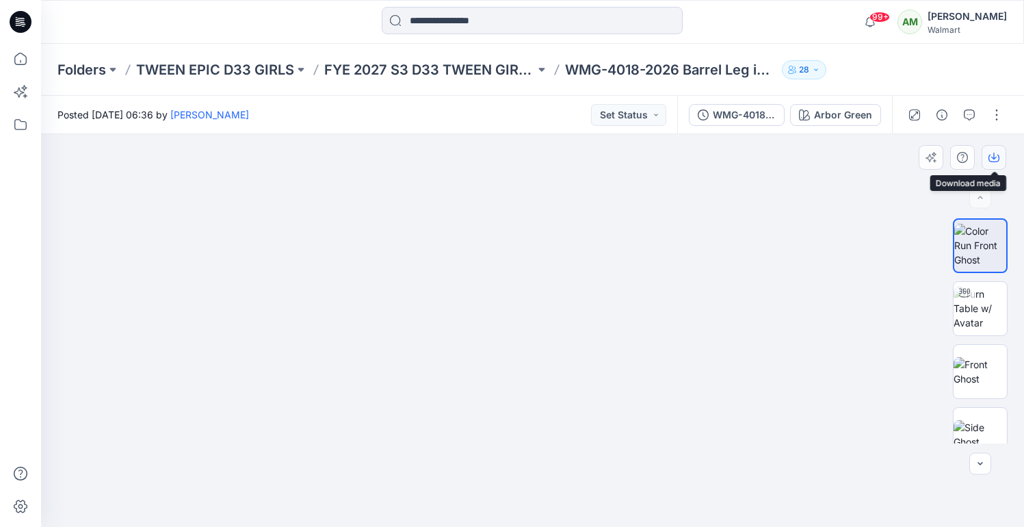
click at [997, 157] on icon "button" at bounding box center [994, 157] width 11 height 11
click at [968, 114] on icon "button" at bounding box center [970, 114] width 5 height 1
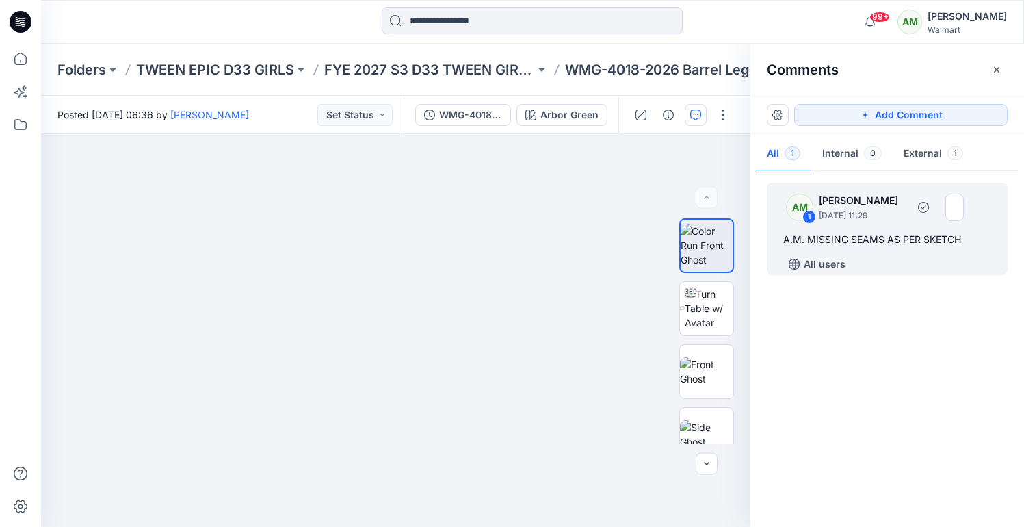
click at [862, 242] on div "A.M. MISSING SEAMS AS PER SKETCH" at bounding box center [888, 239] width 208 height 16
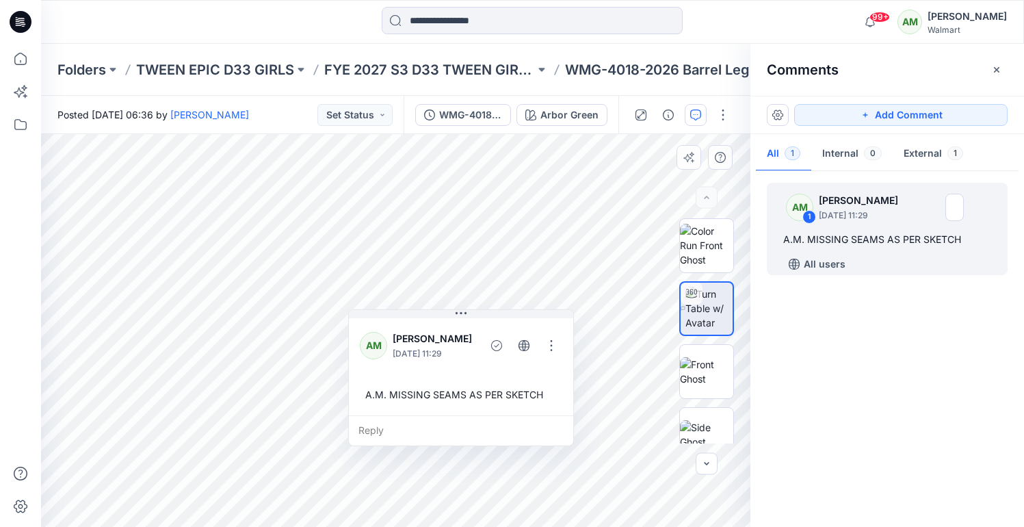
click at [431, 396] on div "A.M. MISSING SEAMS AS PER SKETCH" at bounding box center [461, 394] width 203 height 25
click at [552, 340] on button "button" at bounding box center [552, 346] width 22 height 22
click at [556, 377] on p "Edit comment" at bounding box center [558, 377] width 62 height 14
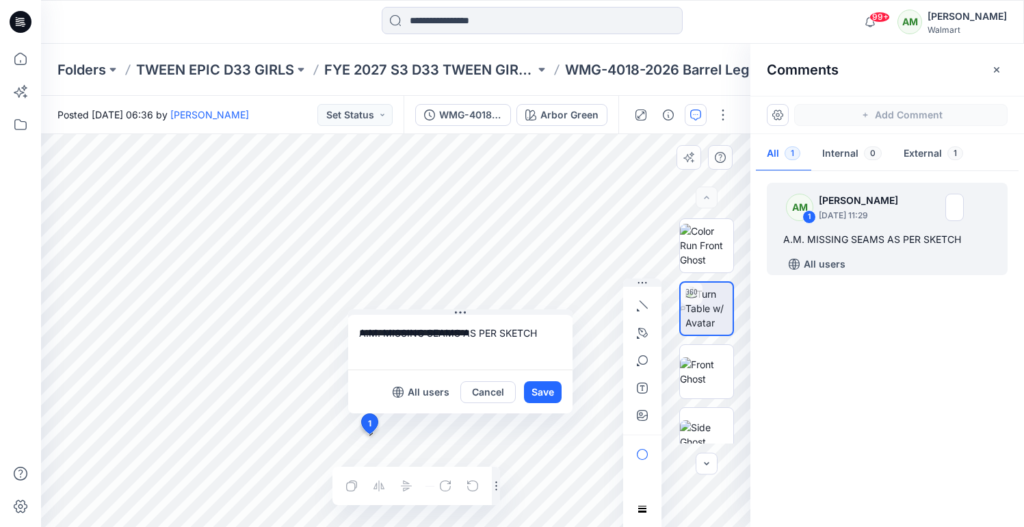
click at [427, 333] on textarea "**********" at bounding box center [460, 342] width 224 height 55
click at [506, 335] on textarea "**********" at bounding box center [460, 342] width 224 height 55
type textarea "**********"
click at [537, 389] on button "Save" at bounding box center [543, 392] width 38 height 22
click at [532, 390] on button "Save" at bounding box center [543, 392] width 38 height 22
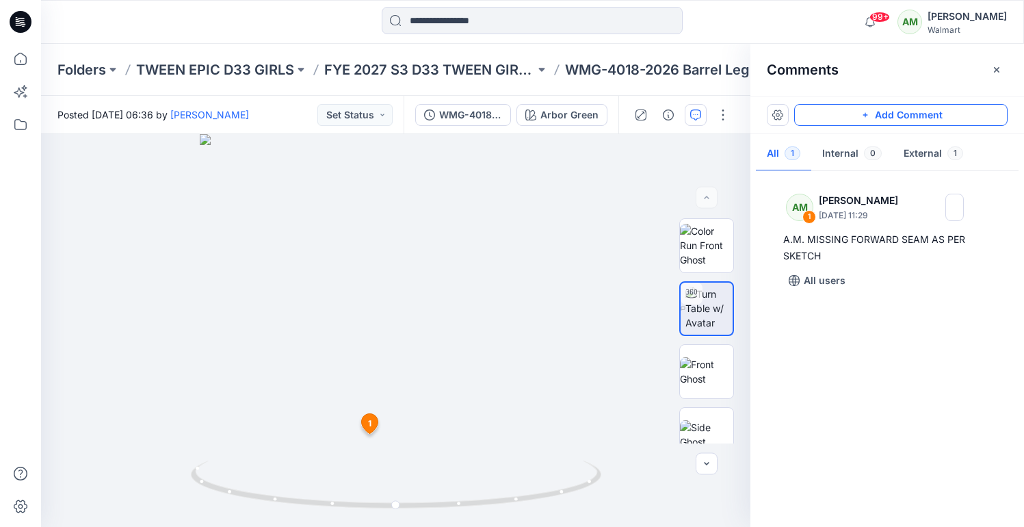
click at [893, 114] on button "Add Comment" at bounding box center [902, 115] width 214 height 22
click at [391, 337] on div "2 1 AM Alyssa Montalvo September 22, 2025 11:29 A.M. MISSING FORWARD SEAM AS PE…" at bounding box center [396, 330] width 710 height 393
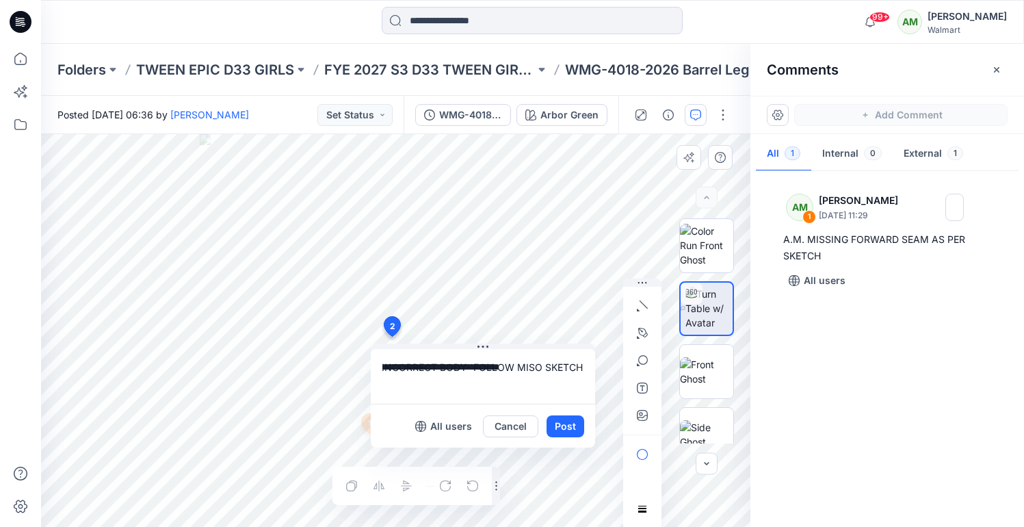
click at [534, 364] on textarea "**********" at bounding box center [483, 376] width 224 height 55
click at [380, 366] on textarea "**********" at bounding box center [483, 376] width 224 height 55
type textarea "**********"
click at [563, 424] on button "Post" at bounding box center [566, 426] width 38 height 22
click at [562, 421] on button "Post" at bounding box center [566, 426] width 38 height 22
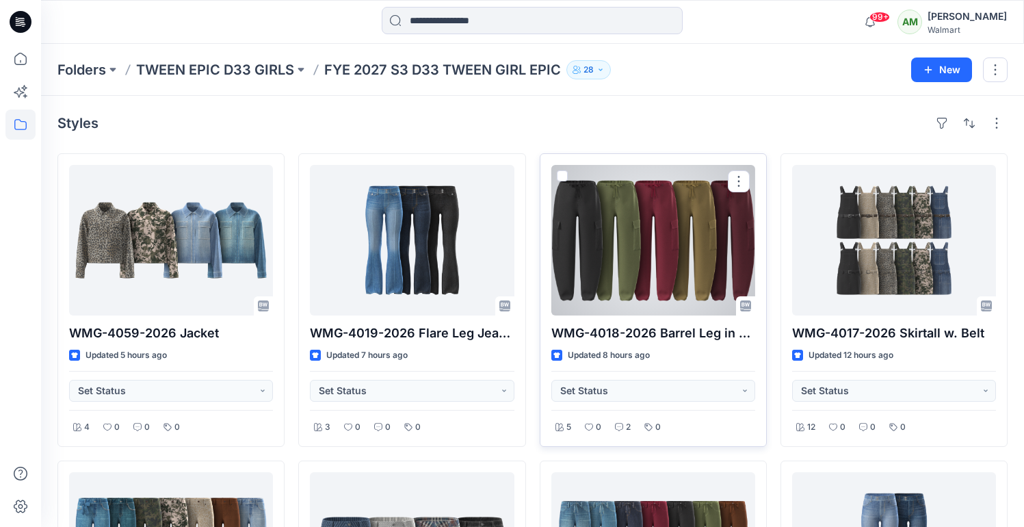
click at [649, 253] on div at bounding box center [654, 240] width 204 height 151
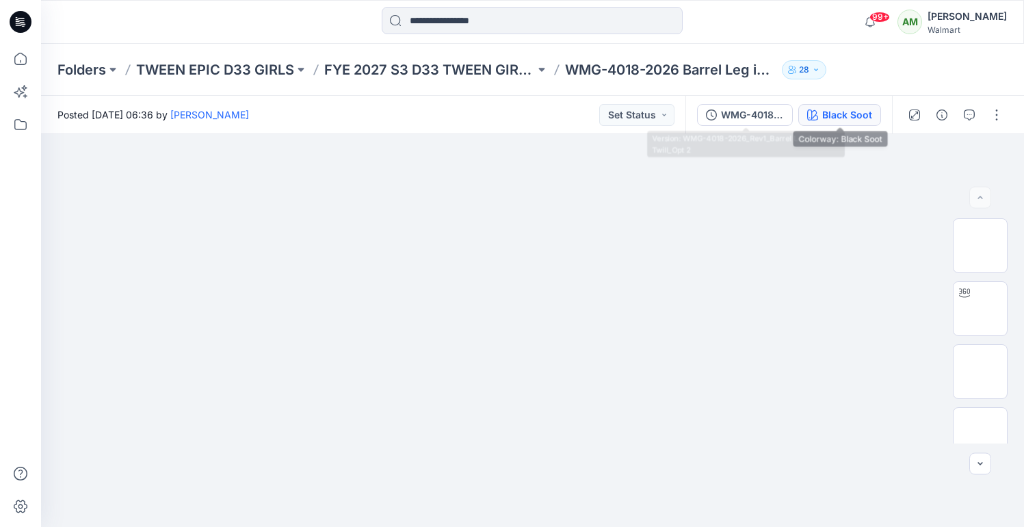
click at [828, 108] on div "Black Soot" at bounding box center [848, 114] width 50 height 15
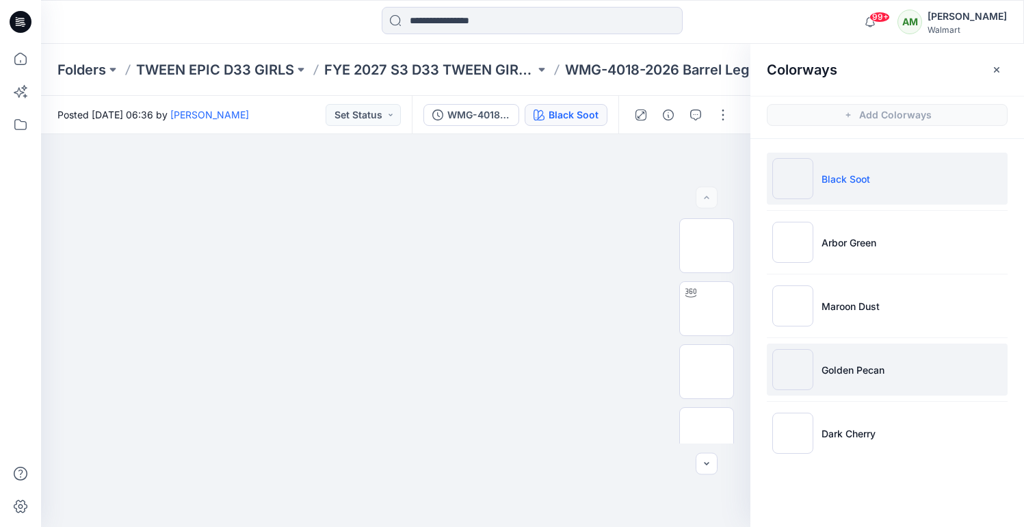
click at [835, 363] on p "Golden Pecan" at bounding box center [853, 370] width 63 height 14
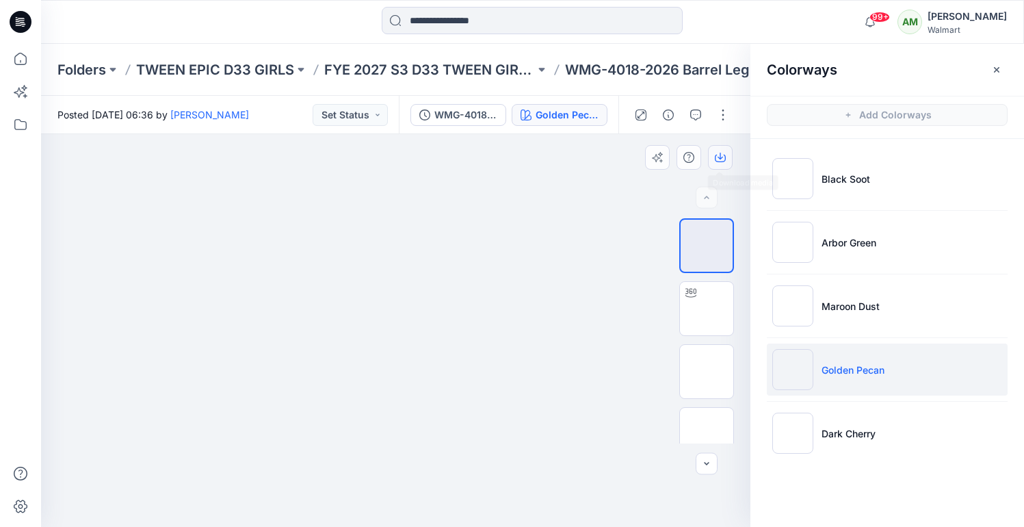
click at [720, 157] on icon "button" at bounding box center [720, 157] width 11 height 11
click at [16, 122] on icon at bounding box center [20, 124] width 30 height 30
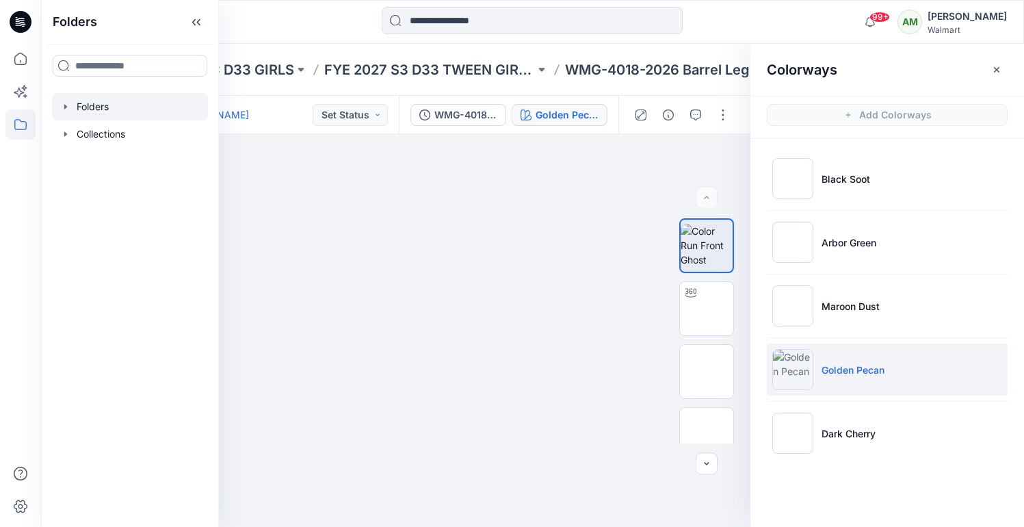
click at [69, 105] on icon "button" at bounding box center [65, 106] width 11 height 11
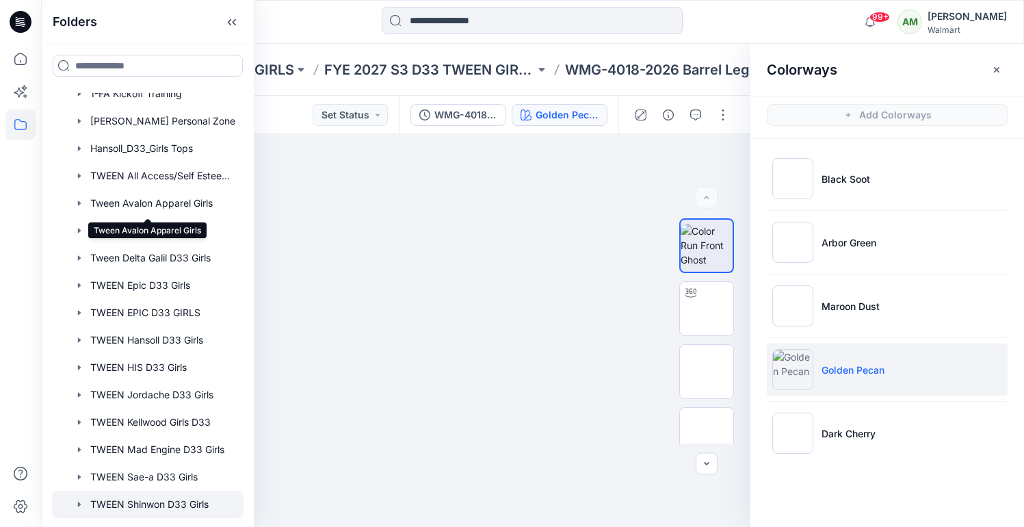
scroll to position [24, 0]
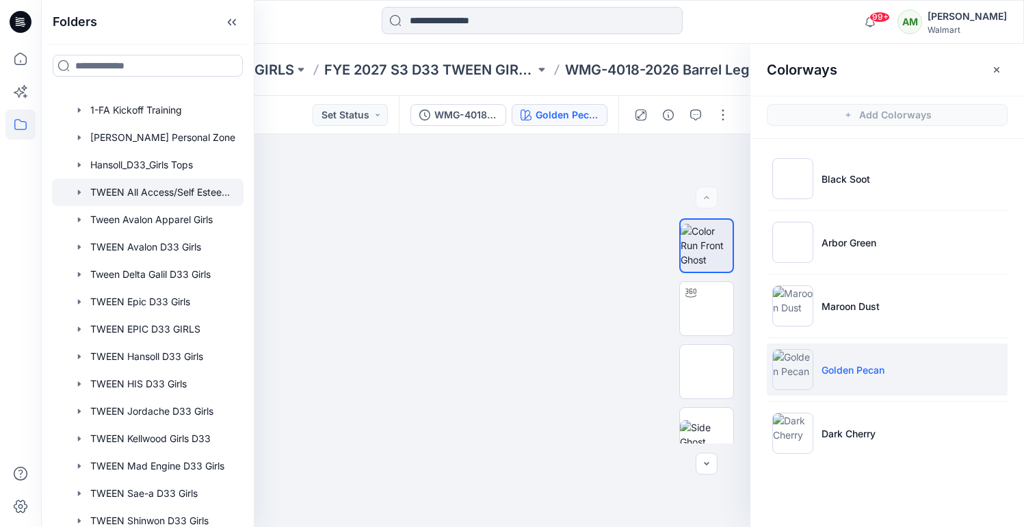
click at [105, 185] on div at bounding box center [148, 192] width 192 height 27
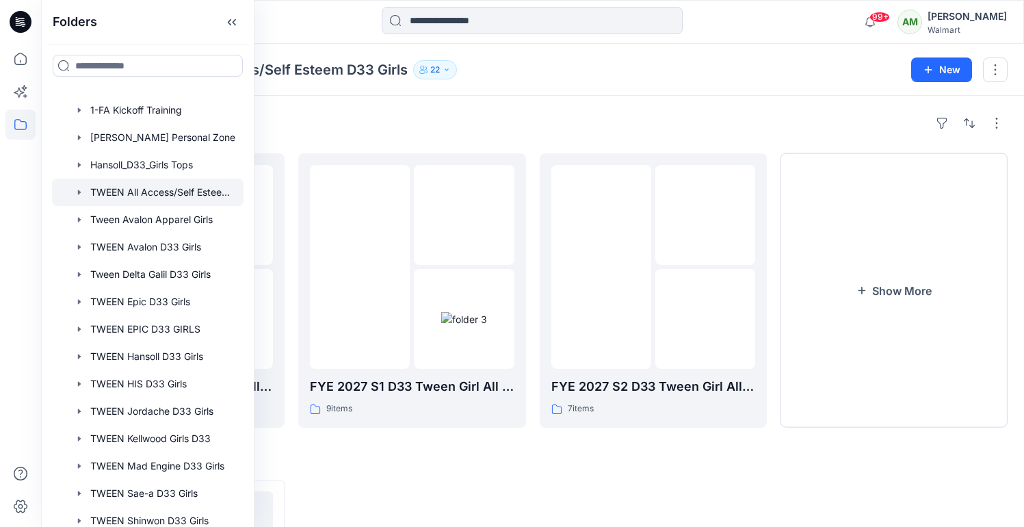
click at [549, 107] on div "Folders FYE 2027 S3 D33 Tween Girl All Access/Self Esteem 0 items FYE 2027 S1 D…" at bounding box center [532, 443] width 983 height 694
